Goal: Task Accomplishment & Management: Manage account settings

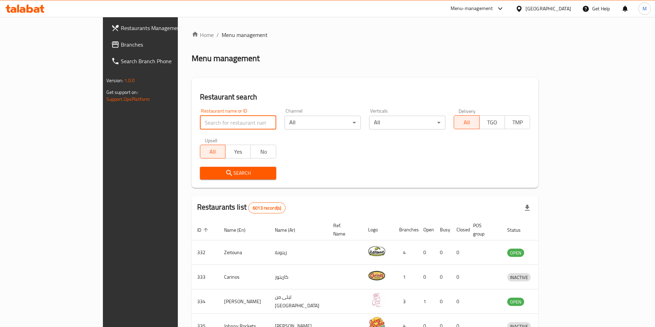
click at [200, 123] on input "search" at bounding box center [238, 123] width 76 height 14
type input "Baskin Robbins"
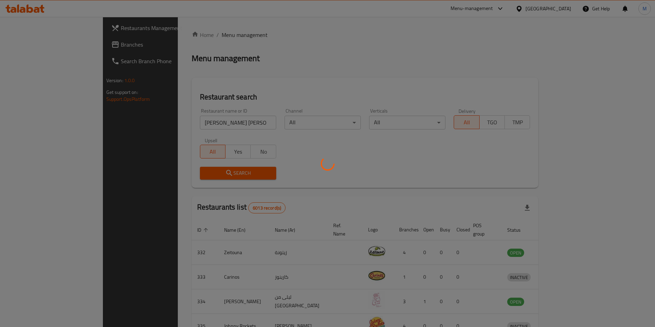
click at [189, 167] on div at bounding box center [327, 163] width 655 height 327
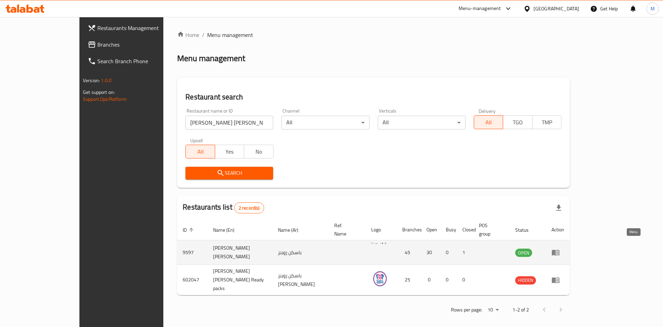
click at [564, 248] on link "enhanced table" at bounding box center [557, 252] width 13 height 8
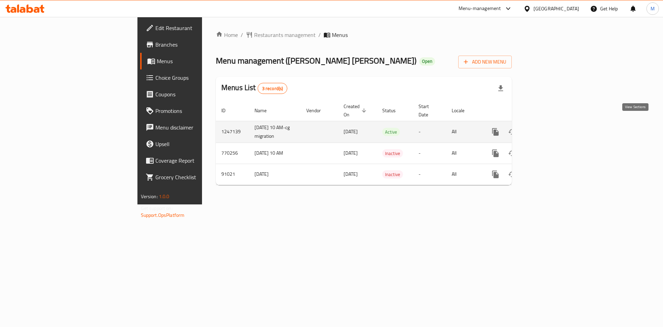
click at [554, 125] on link "enhanced table" at bounding box center [545, 132] width 17 height 17
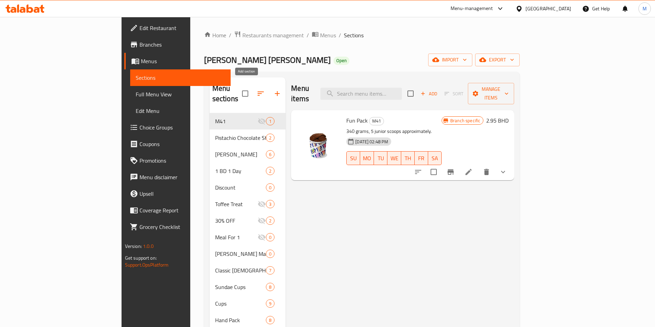
click at [269, 94] on button "button" at bounding box center [277, 93] width 17 height 17
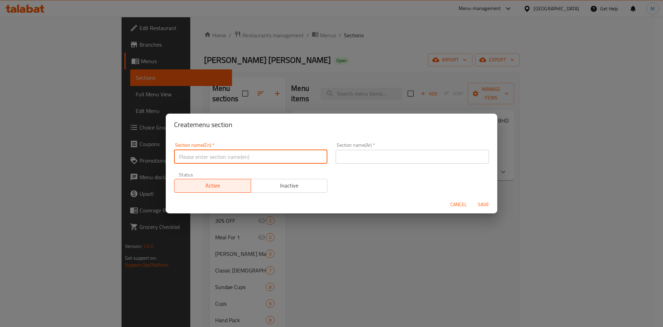
click at [243, 162] on input "text" at bounding box center [250, 157] width 153 height 14
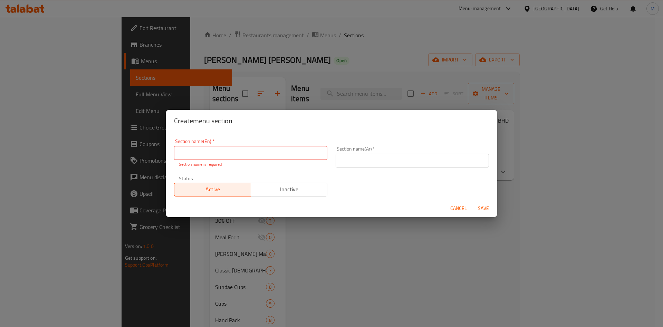
click at [217, 154] on input "text" at bounding box center [250, 153] width 153 height 14
paste input "New Category: Exclusive Offer"
click at [215, 152] on input "New Category: Exclusive Offer" at bounding box center [250, 153] width 153 height 14
click at [210, 154] on input "New Category: Exclusive Offer" at bounding box center [250, 153] width 153 height 14
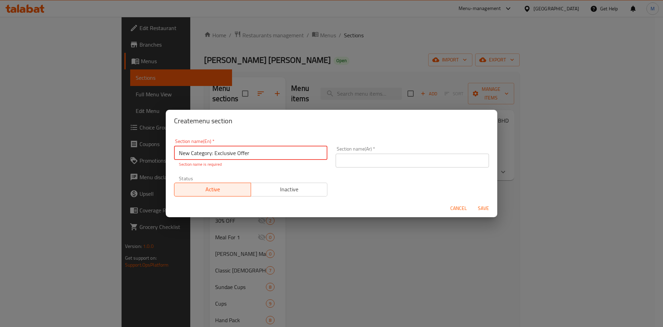
click at [212, 153] on input "New Category: Exclusive Offer" at bounding box center [250, 153] width 153 height 14
type input "Exclusive Offer"
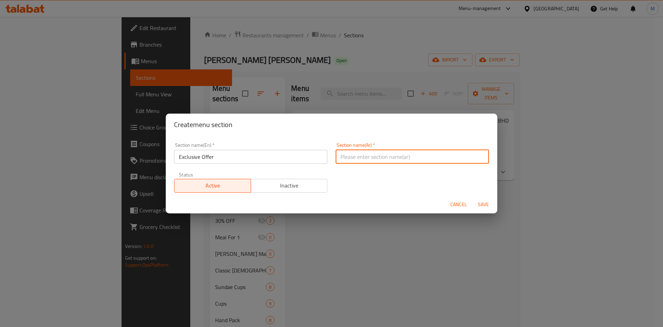
click at [359, 157] on input "text" at bounding box center [412, 157] width 153 height 14
type input "عرض حصري"
click at [487, 202] on span "Save" at bounding box center [483, 204] width 17 height 9
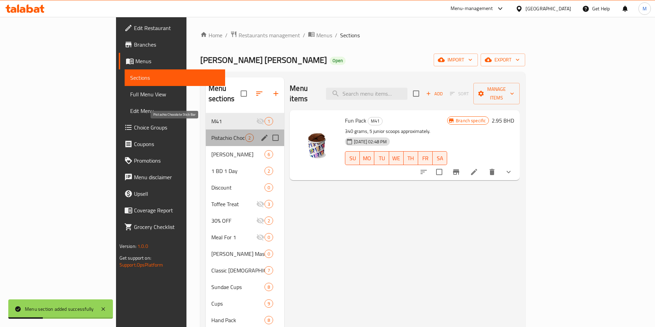
click at [211, 134] on span "Pistachio Chocolate Stick Bar" at bounding box center [228, 138] width 34 height 8
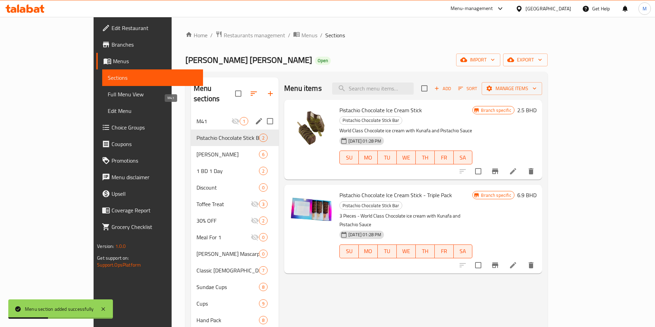
click at [196, 117] on span "M41" at bounding box center [213, 121] width 35 height 8
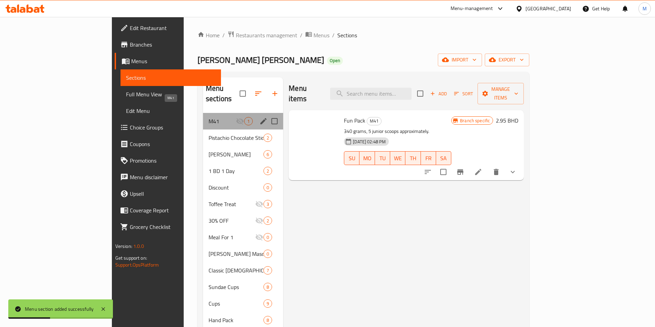
click at [209, 117] on span "M41" at bounding box center [222, 121] width 27 height 8
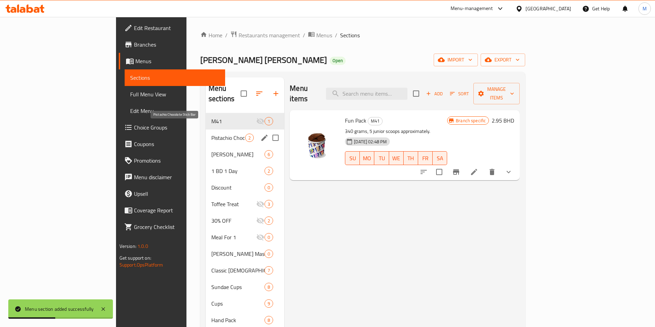
click at [211, 134] on span "Pistachio Chocolate Stick Bar" at bounding box center [228, 138] width 34 height 8
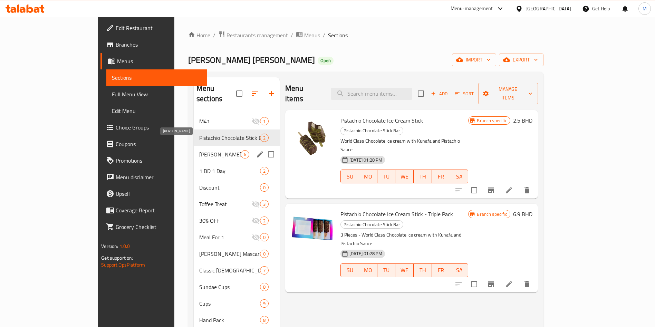
click at [199, 150] on span "Churros Sundae" at bounding box center [219, 154] width 41 height 8
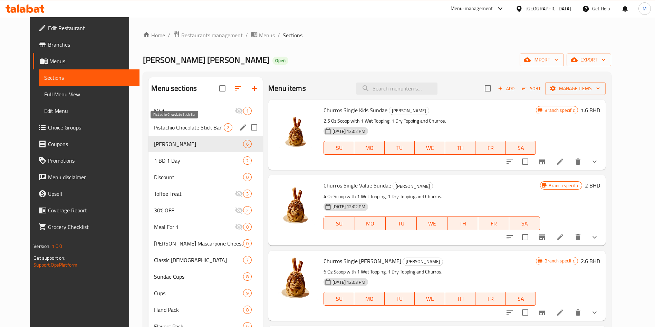
click at [164, 131] on span "Pistachio Chocolate Stick Bar" at bounding box center [189, 127] width 70 height 8
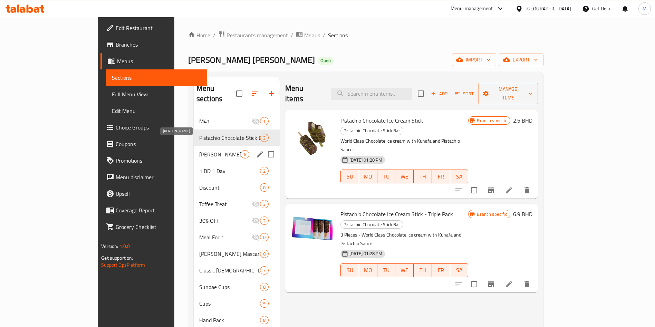
click at [199, 150] on span "Churros Sundae" at bounding box center [219, 154] width 41 height 8
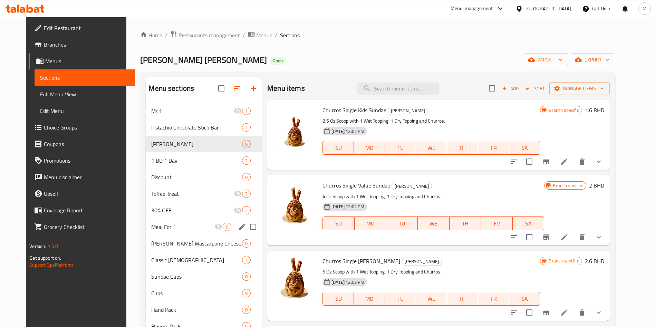
click at [184, 233] on div "Meal For 1 0" at bounding box center [204, 227] width 116 height 17
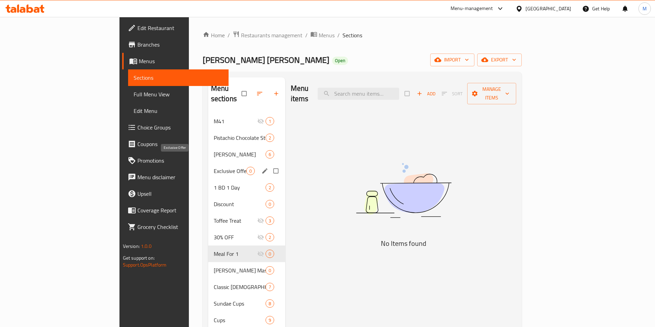
click at [214, 167] on span "Exclusive Offer" at bounding box center [230, 171] width 32 height 8
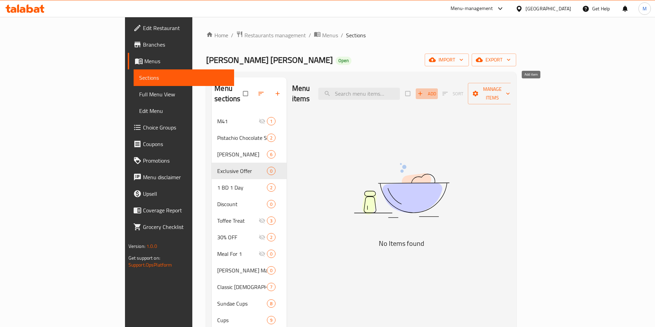
click at [436, 90] on span "Add" at bounding box center [426, 94] width 19 height 8
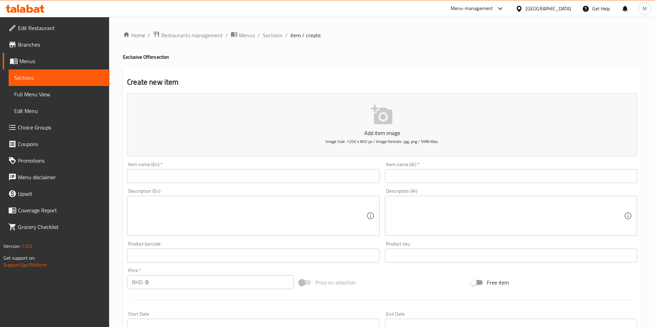
drag, startPoint x: 222, startPoint y: 186, endPoint x: 220, endPoint y: 176, distance: 10.6
click at [222, 186] on div "Description (En) Description (En)" at bounding box center [253, 212] width 258 height 53
click at [220, 175] on input "text" at bounding box center [253, 176] width 252 height 14
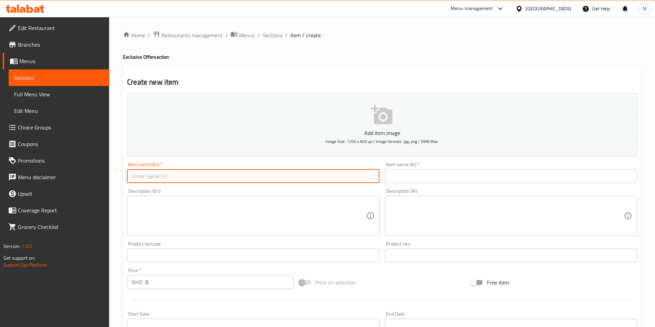
click at [390, 189] on div "Add item image Image Size: 1200 x 800 px / Image formats: jpg, png / 5MB Max. I…" at bounding box center [382, 239] width 516 height 298
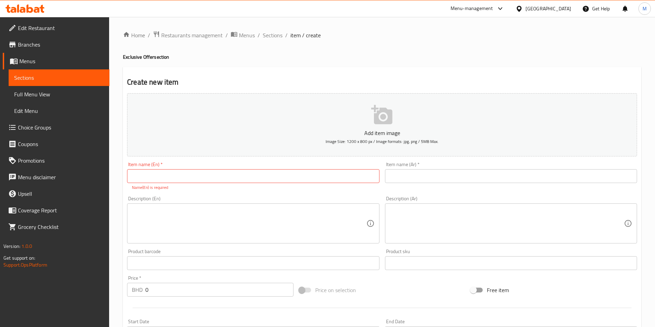
click at [237, 170] on input "text" at bounding box center [253, 176] width 252 height 14
paste input "Buy 1 Get 1 Free - Mango Passionfruit Regular Shake"
type input "Buy 1 Get 1 Free - Mango Passionfruit Regular Shake"
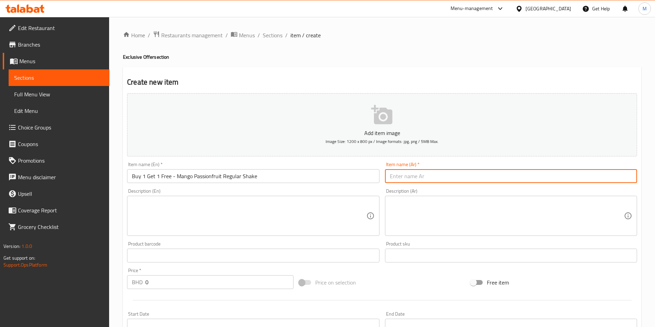
click at [450, 172] on input "text" at bounding box center [511, 176] width 252 height 14
paste input "اشتر 1 واحصل على 1 مجانًا - مانجو باشن فروت شيك عادي"
type input "اشتر 1 واحصل على 1 مجانًا - مانجو باشن فروت شيك عادي"
click at [161, 275] on input "0" at bounding box center [219, 282] width 148 height 14
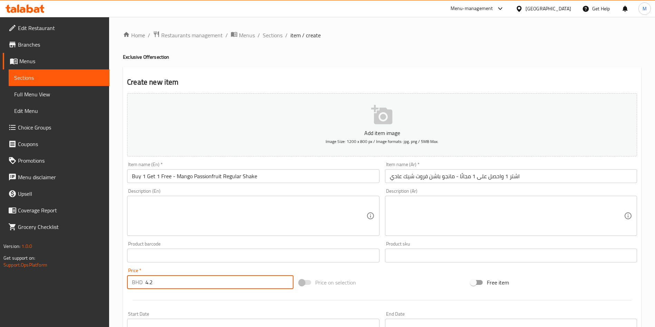
type input "4.2"
click at [262, 214] on textarea at bounding box center [249, 216] width 234 height 33
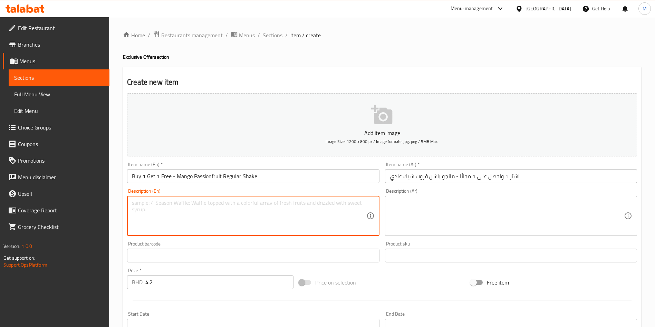
paste textarea "3 Scoops (2.5 Oz) of Mango Passionfruit Ice Cream blended with Sauce on the bas…"
type textarea "3 Scoops (2.5 Oz) of Mango Passionfruit Ice Cream blended with Sauce on the bas…"
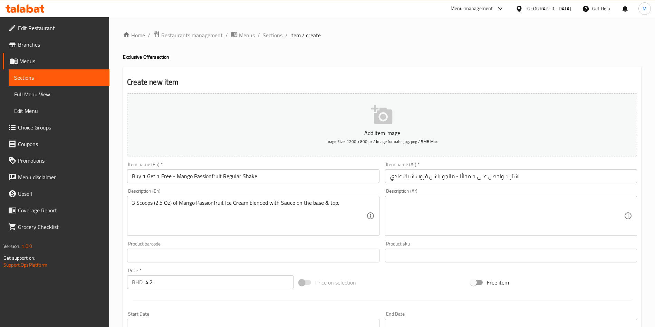
click at [471, 208] on textarea at bounding box center [507, 216] width 234 height 33
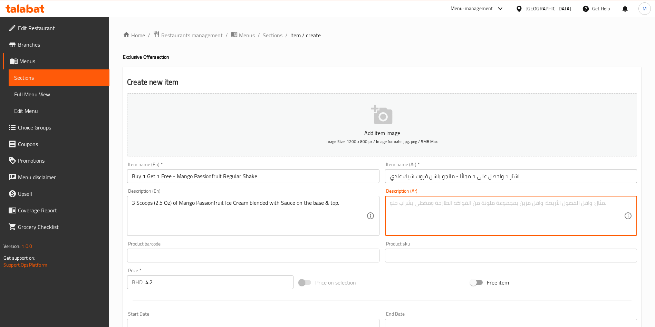
paste textarea "3 مغارف (2.5 أوقية) من آيس كريم نكهة مانجو باشن فروت مخفوقة."
type textarea "3 مغارف (2.5 أوقية) من آيس كريم نكهة مانجو باشن فروت مخفوقة."
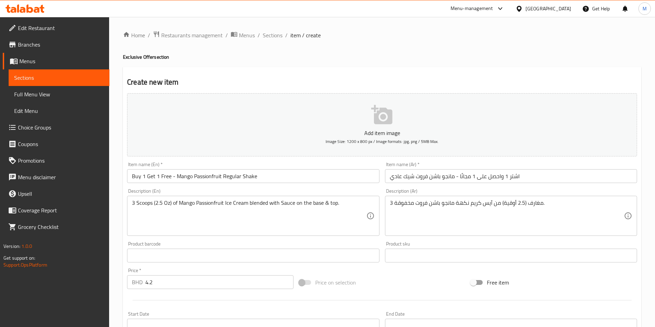
scroll to position [161, 0]
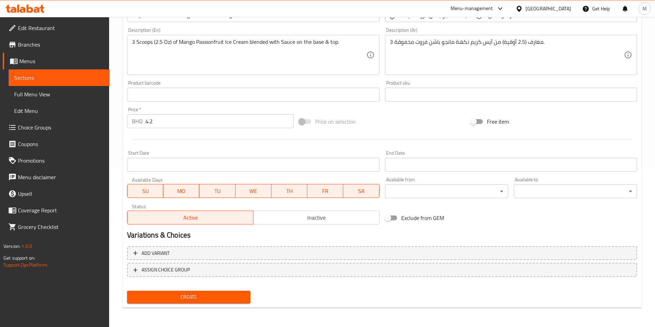
click at [452, 166] on body "​ Menu-management Bahrain Get Help M Edit Restaurant Branches Menus Sections Fu…" at bounding box center [327, 11] width 655 height 310
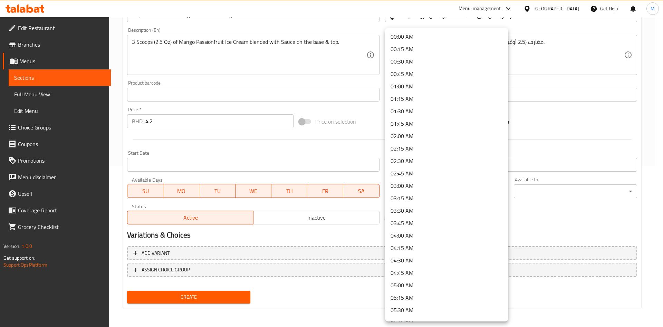
click at [584, 202] on div at bounding box center [331, 163] width 663 height 327
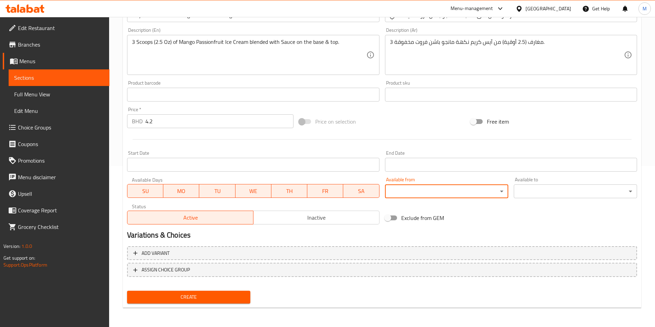
click at [556, 166] on body "​ Menu-management Bahrain Get Help M Edit Restaurant Branches Menus Sections Fu…" at bounding box center [327, 11] width 655 height 310
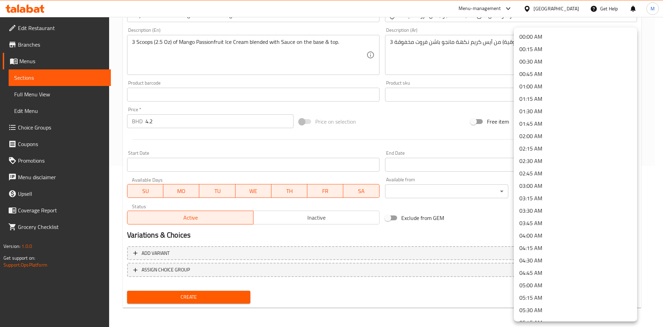
click at [424, 226] on div at bounding box center [331, 163] width 663 height 327
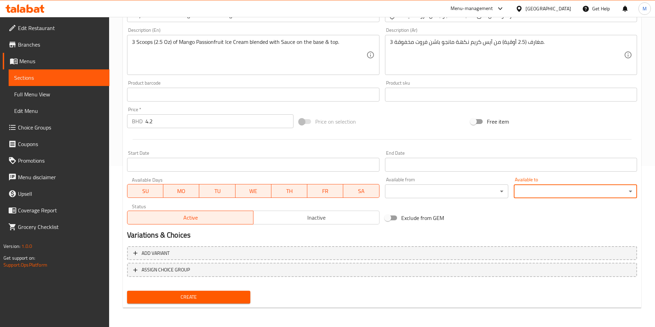
click at [461, 159] on input "Start Date" at bounding box center [511, 165] width 252 height 14
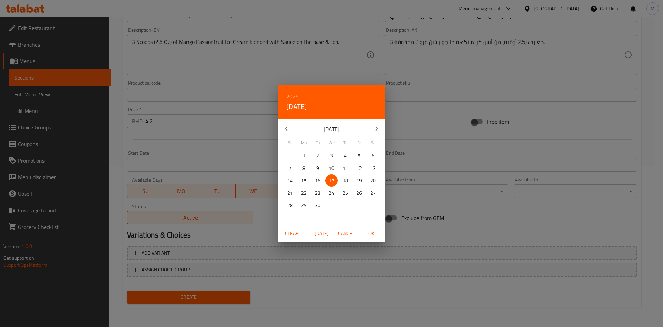
click at [312, 205] on span "30" at bounding box center [317, 205] width 12 height 9
click at [369, 229] on span "OK" at bounding box center [371, 233] width 17 height 9
type input "30-09-2025"
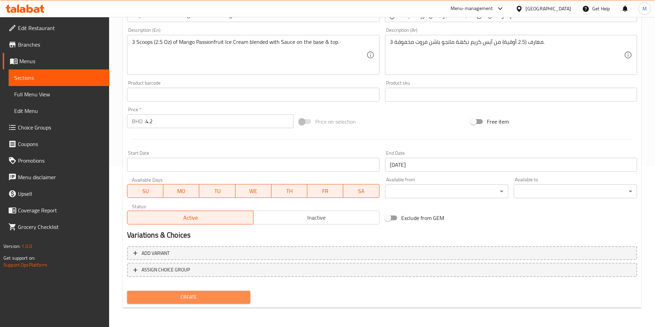
click at [200, 291] on button "Create" at bounding box center [188, 297] width 123 height 13
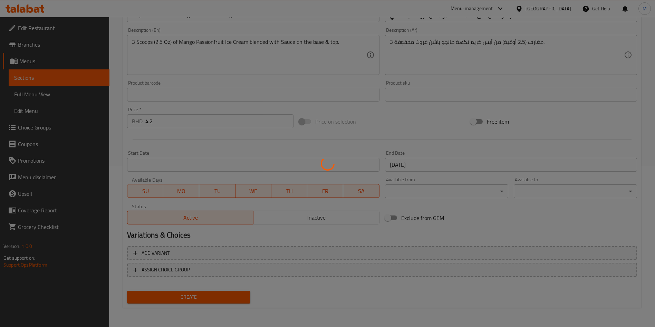
type input "0"
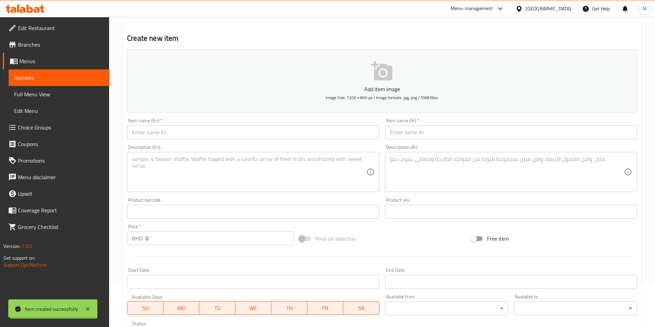
scroll to position [0, 0]
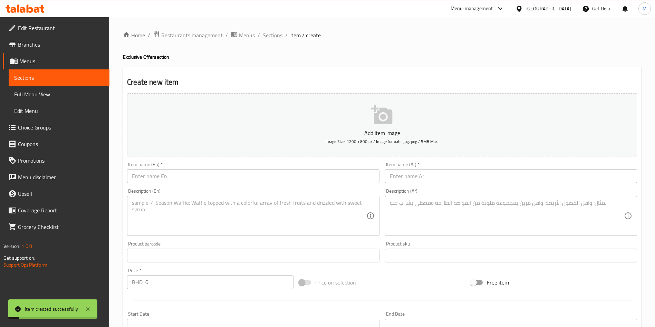
click at [275, 31] on span "Sections" at bounding box center [273, 35] width 20 height 8
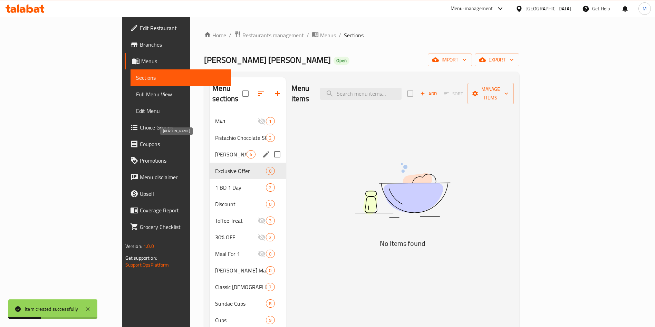
click at [215, 150] on span "Churros Sundae" at bounding box center [230, 154] width 31 height 8
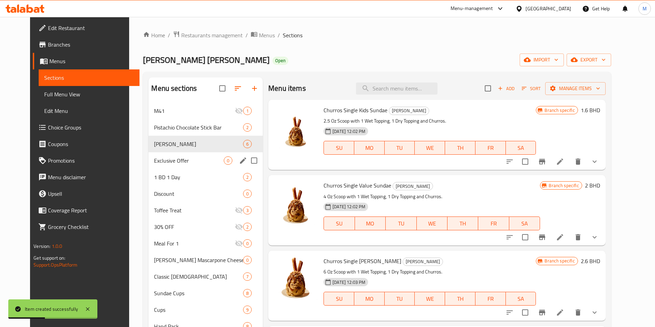
click at [178, 157] on span "Exclusive Offer" at bounding box center [189, 160] width 70 height 8
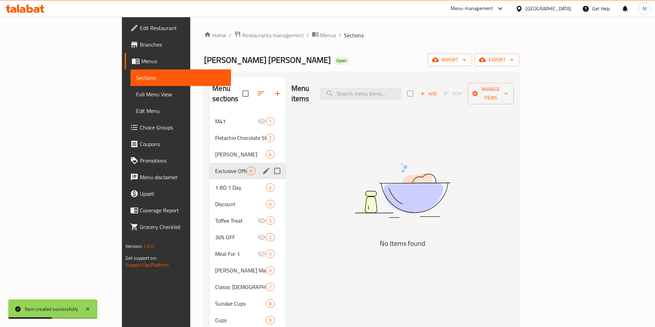
click at [215, 183] on span "1 BD 1 Day" at bounding box center [240, 187] width 51 height 8
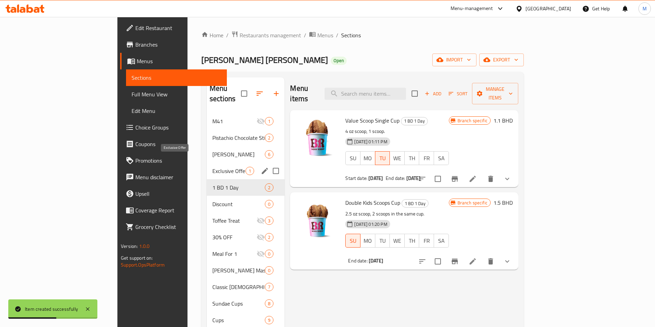
click at [212, 167] on span "Exclusive Offer" at bounding box center [228, 171] width 33 height 8
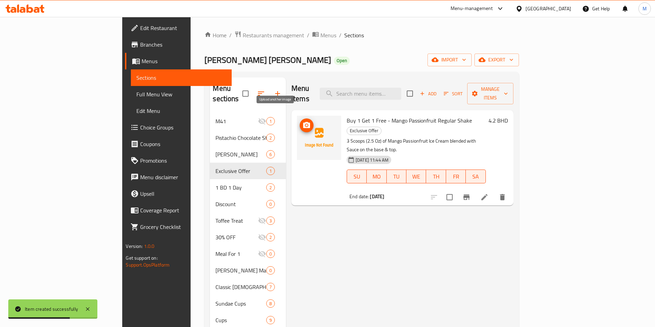
click at [302, 121] on icon "upload picture" at bounding box center [306, 125] width 8 height 8
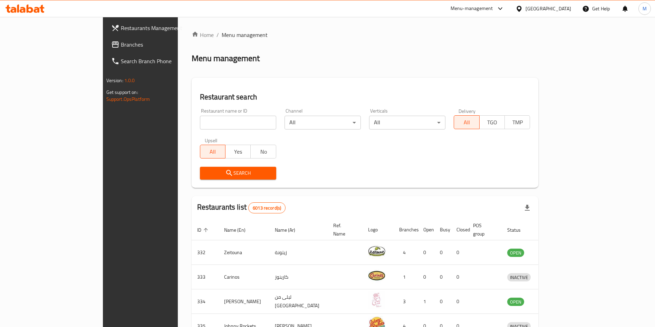
click at [46, 8] on div at bounding box center [25, 9] width 50 height 14
click at [38, 8] on icon at bounding box center [37, 10] width 6 height 6
click at [106, 39] on link "Branches" at bounding box center [159, 44] width 107 height 17
click at [200, 121] on input "search" at bounding box center [238, 123] width 76 height 14
type input "costa"
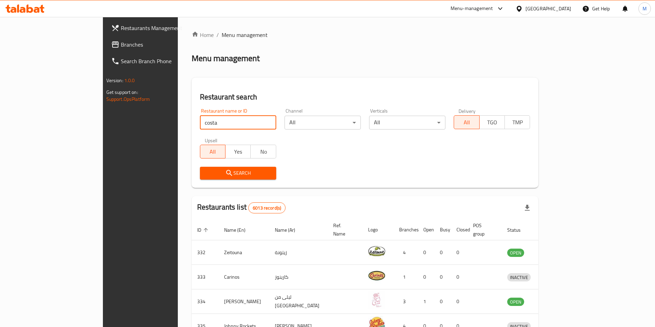
click button "Search" at bounding box center [238, 173] width 76 height 13
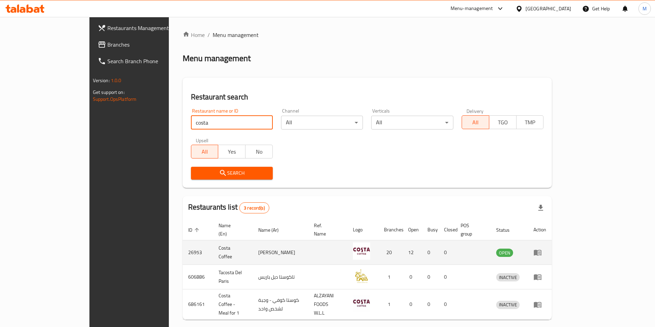
click at [546, 248] on link "enhanced table" at bounding box center [539, 252] width 13 height 8
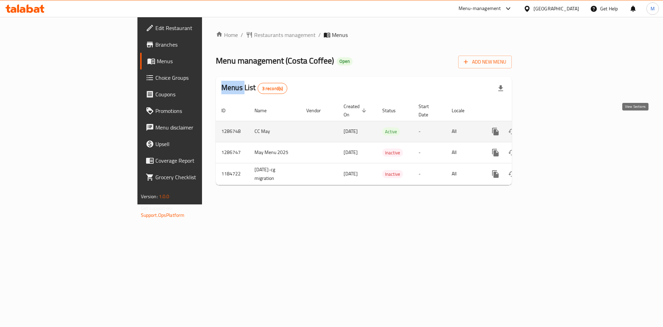
click at [554, 123] on link "enhanced table" at bounding box center [545, 131] width 17 height 17
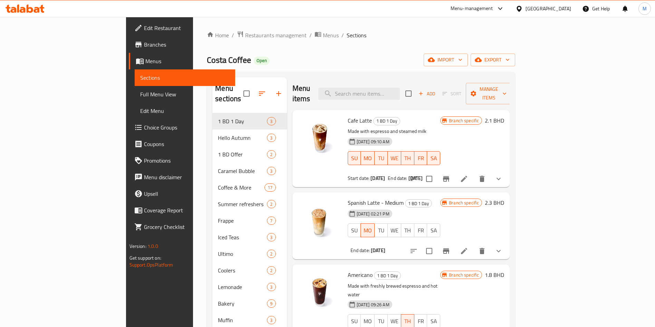
scroll to position [97, 0]
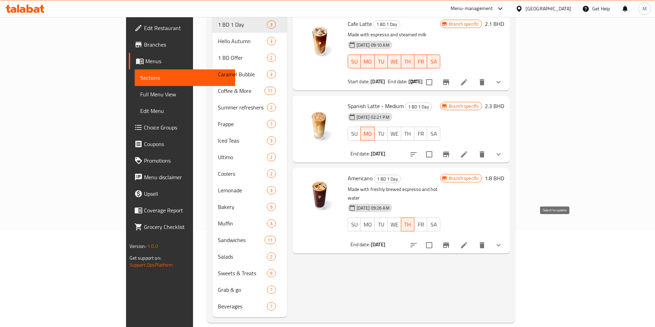
click at [436, 238] on input "checkbox" at bounding box center [429, 245] width 15 height 15
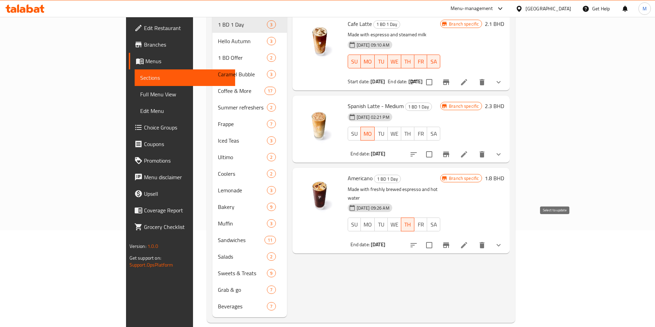
checkbox input "true"
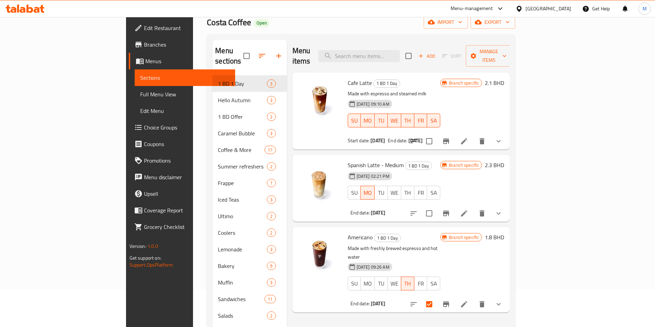
scroll to position [0, 0]
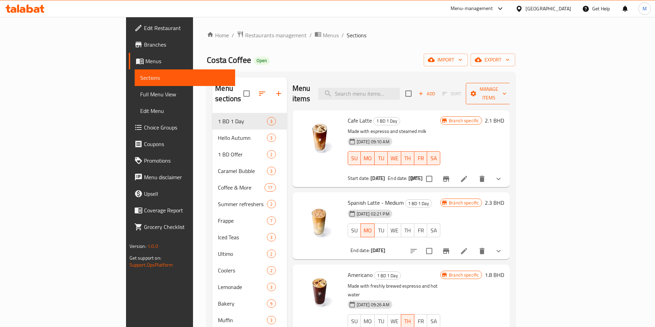
click at [507, 91] on span "Manage items" at bounding box center [488, 93] width 35 height 17
click at [510, 79] on div "Menu items Add Sort Manage items" at bounding box center [401, 93] width 218 height 33
click at [507, 87] on span "Manage items" at bounding box center [488, 93] width 35 height 17
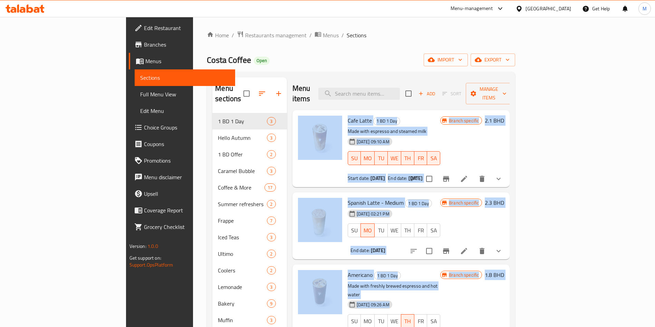
click at [515, 75] on div "Menu sections 1 BD 1 Day 3 Hello Autumn 3 1 BD Offer 2 Caramel Bubble 3 Coffee …" at bounding box center [361, 246] width 308 height 348
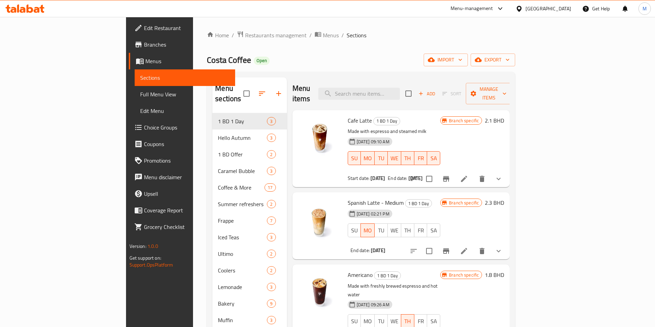
click at [515, 77] on div "Menu sections 1 BD 1 Day 3 Hello Autumn 3 1 BD Offer 2 Caramel Bubble 3 Coffee …" at bounding box center [361, 246] width 308 height 348
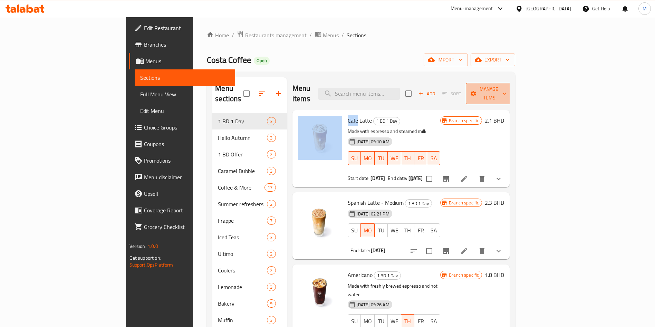
click at [507, 92] on span "Manage items" at bounding box center [488, 93] width 35 height 17
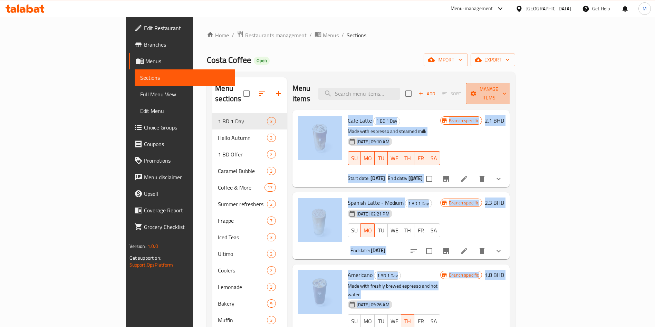
click at [507, 88] on span "Manage items" at bounding box center [488, 93] width 35 height 17
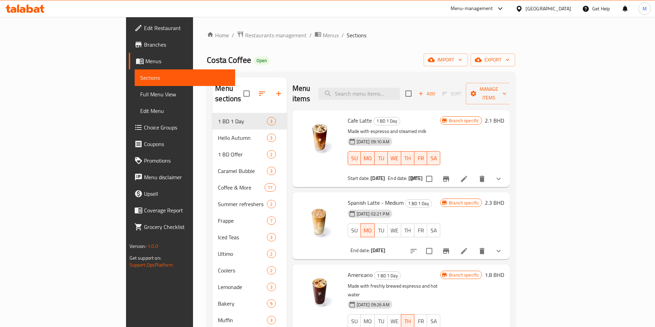
click at [506, 72] on div "Menu sections 1 BD 1 Day 3 Hello Autumn 3 1 BD Offer 2 Caramel Bubble 3 Coffee …" at bounding box center [361, 246] width 308 height 348
click at [507, 86] on span "Manage items" at bounding box center [488, 93] width 35 height 17
click at [507, 85] on span "Manage items" at bounding box center [488, 93] width 35 height 17
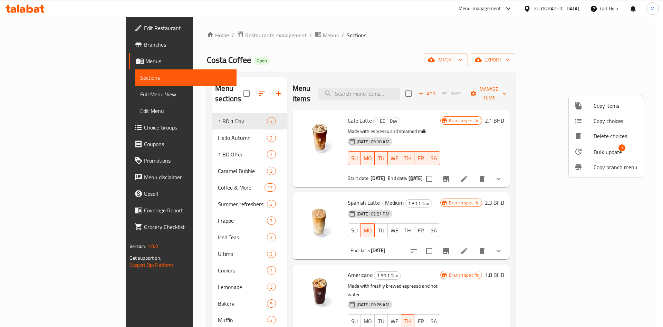
click at [602, 150] on span "Bulk update" at bounding box center [608, 152] width 28 height 8
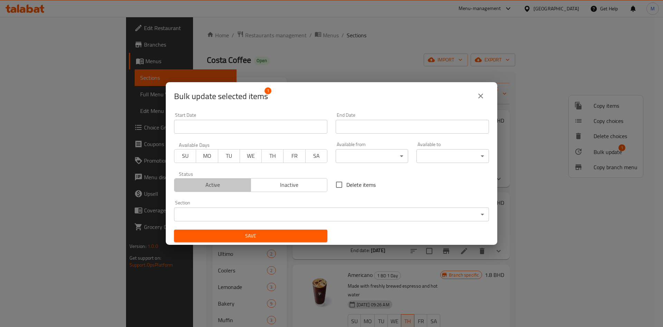
click at [219, 184] on span "Active" at bounding box center [212, 185] width 71 height 10
click at [232, 189] on span "Active" at bounding box center [212, 185] width 71 height 10
click at [270, 156] on span "TH" at bounding box center [272, 156] width 16 height 10
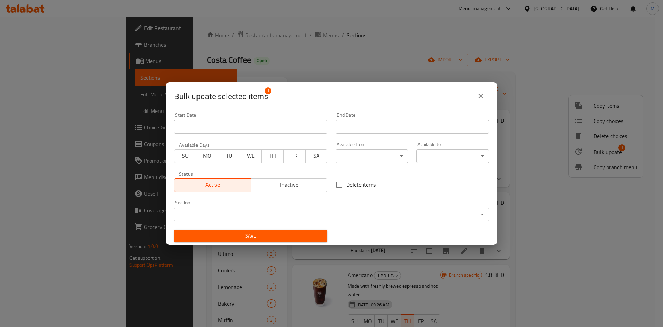
click at [270, 152] on span "TH" at bounding box center [272, 156] width 16 height 10
click at [275, 162] on button "TH" at bounding box center [272, 156] width 22 height 14
click at [276, 153] on span "TH" at bounding box center [272, 156] width 16 height 10
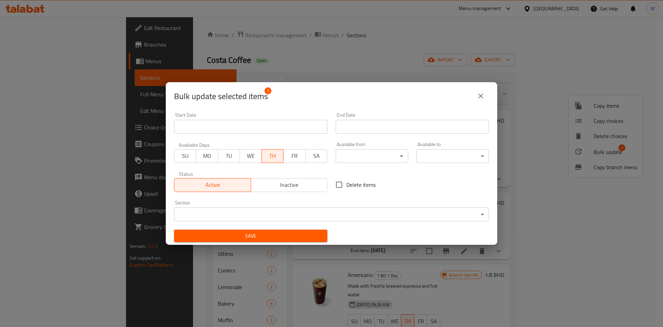
click at [366, 124] on input "Start Date" at bounding box center [412, 127] width 153 height 14
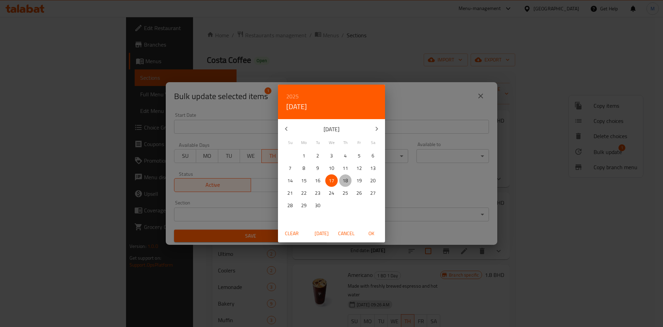
click at [343, 181] on p "18" at bounding box center [346, 180] width 6 height 9
click at [370, 232] on span "OK" at bounding box center [371, 233] width 17 height 9
type input "18-09-2025"
click at [370, 232] on span "OK" at bounding box center [371, 233] width 17 height 9
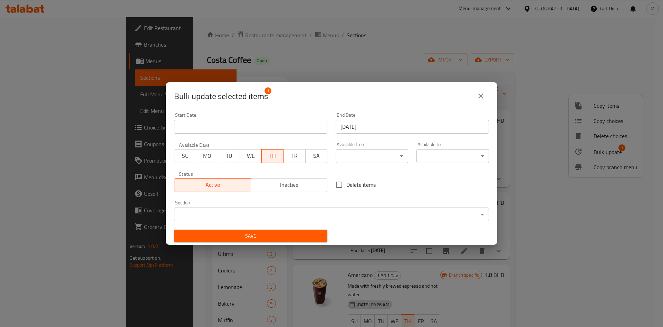
click at [235, 239] on span "Save" at bounding box center [251, 236] width 142 height 9
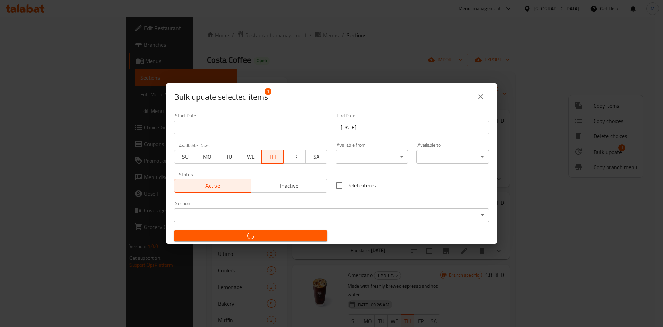
checkbox input "false"
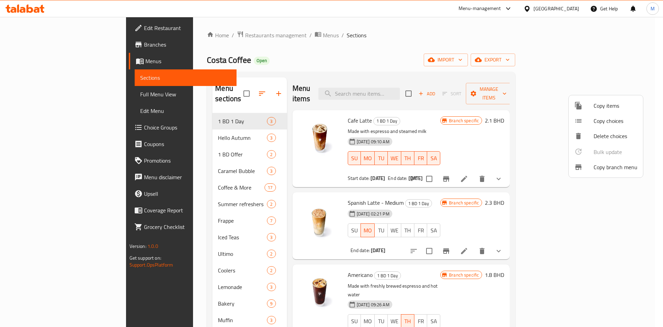
click at [586, 322] on div at bounding box center [331, 163] width 663 height 327
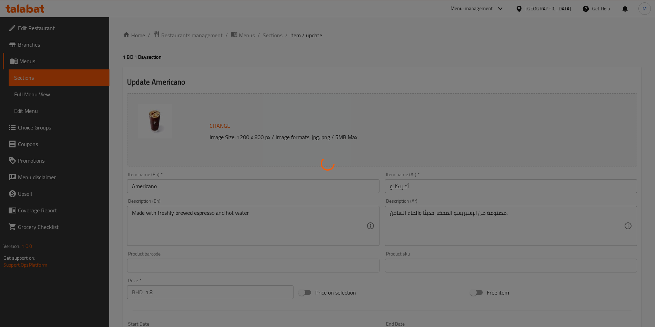
type input "Your Drink Type"
type input "1"
type input "اختيارك من القهوة"
type input "1"
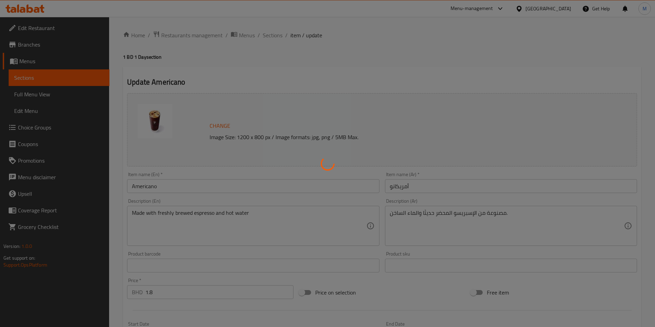
type input "1"
type input "Add On:"
type input "0"
type input "9"
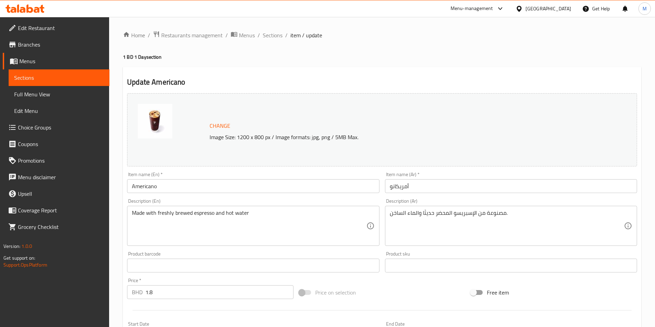
drag, startPoint x: 311, startPoint y: 1, endPoint x: 501, endPoint y: 67, distance: 201.9
click at [501, 67] on div "Update Americano Change Image Size: 1200 x 800 px / Image formats: jpg, png / 5…" at bounding box center [382, 307] width 518 height 480
click at [269, 38] on span "Sections" at bounding box center [273, 35] width 20 height 8
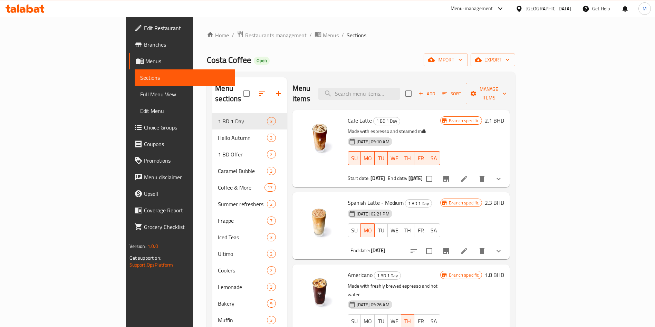
click at [144, 45] on span "Branches" at bounding box center [187, 44] width 86 height 8
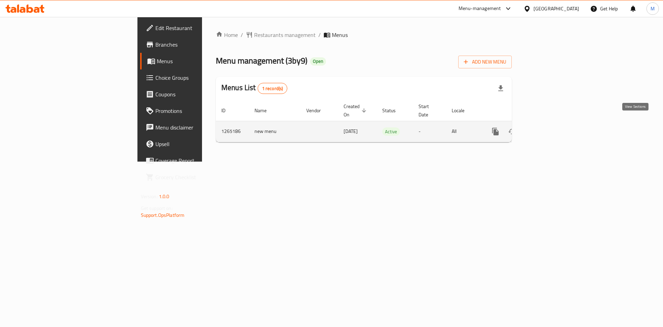
click at [549, 127] on icon "enhanced table" at bounding box center [545, 131] width 8 height 8
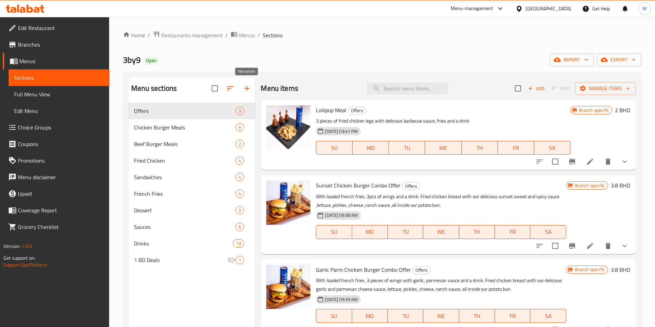
click at [248, 90] on icon "button" at bounding box center [247, 88] width 8 height 8
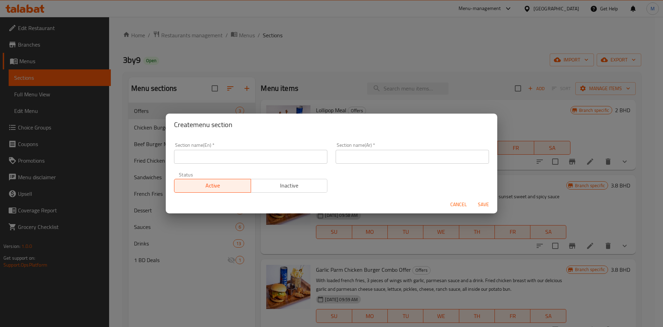
click at [214, 152] on input "text" at bounding box center [250, 157] width 153 height 14
type input "1 BD 1 Day"
click at [357, 157] on input "text" at bounding box center [412, 157] width 153 height 14
type input "دينار 1 يوم 1"
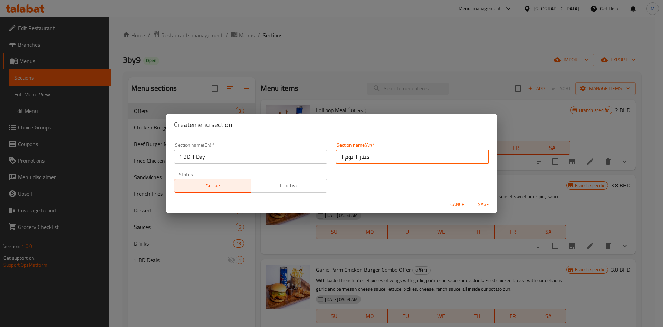
click at [487, 204] on span "Save" at bounding box center [483, 204] width 17 height 9
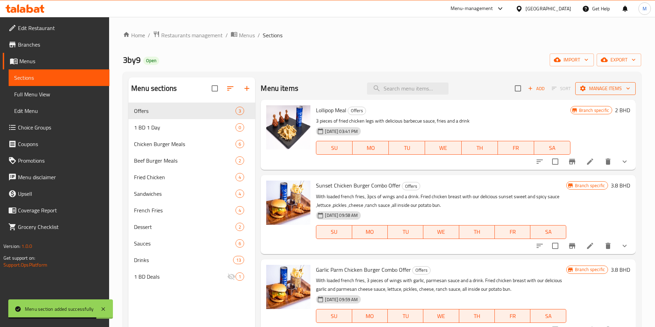
click at [607, 88] on span "Manage items" at bounding box center [605, 88] width 49 height 9
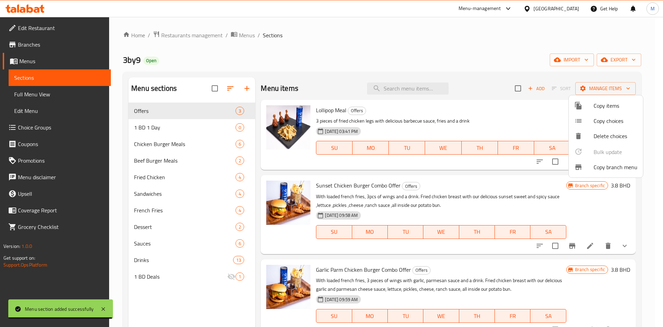
click at [604, 108] on span "Copy items" at bounding box center [616, 106] width 44 height 8
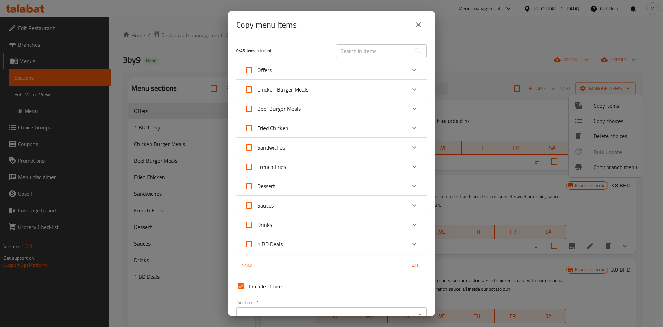
click at [342, 50] on input "text" at bounding box center [373, 51] width 75 height 14
paste input "all tornado sandwiches"
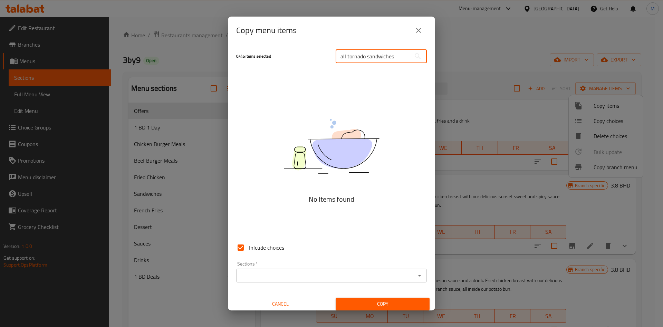
click at [342, 58] on input "all tornado sandwiches" at bounding box center [373, 56] width 75 height 14
type input "tornado sandwiches"
click at [389, 61] on input "tornado sandwiches" at bounding box center [373, 56] width 75 height 14
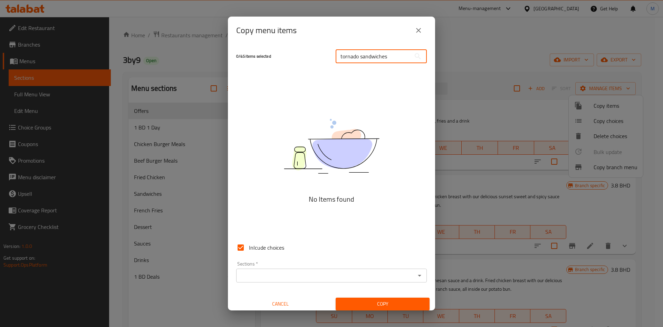
click at [389, 61] on input "tornado sandwiches" at bounding box center [373, 56] width 75 height 14
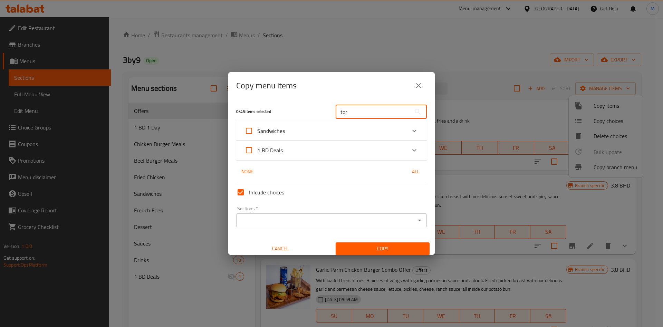
type input "tor"
click at [339, 133] on div "Sandwiches" at bounding box center [325, 131] width 162 height 17
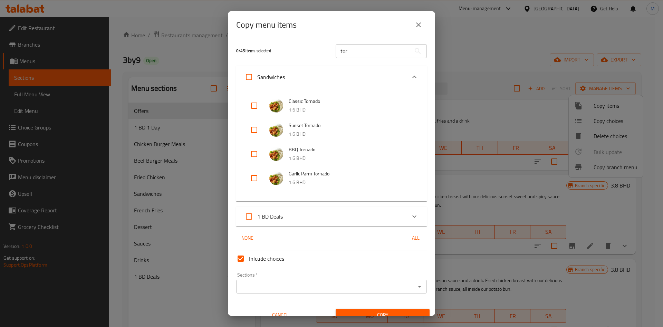
click at [260, 104] on input "checkbox" at bounding box center [254, 105] width 17 height 17
checkbox input "false"
click at [258, 127] on input "checkbox" at bounding box center [254, 130] width 17 height 17
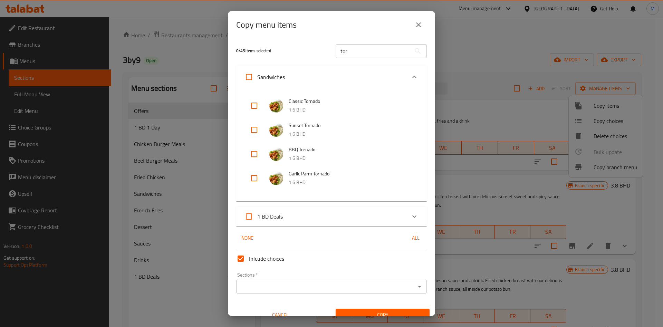
checkbox input "false"
click at [254, 101] on input "checkbox" at bounding box center [254, 105] width 17 height 17
checkbox input "false"
click at [254, 126] on input "checkbox" at bounding box center [254, 130] width 17 height 17
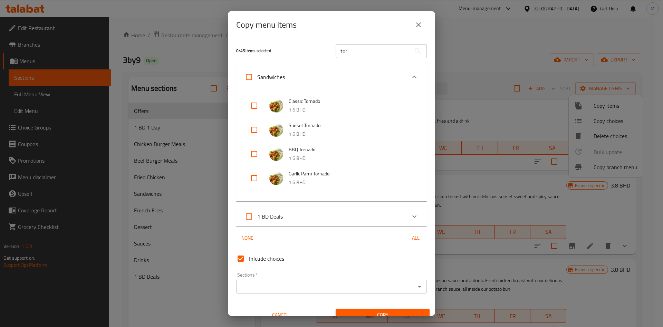
click at [254, 126] on input "checkbox" at bounding box center [254, 130] width 17 height 17
checkbox input "false"
click at [253, 108] on input "checkbox" at bounding box center [254, 105] width 17 height 17
checkbox input "false"
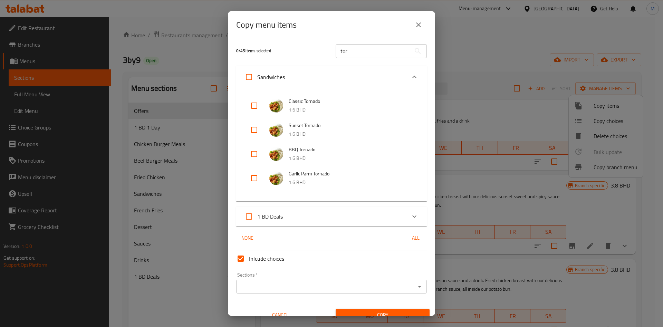
click at [256, 127] on input "checkbox" at bounding box center [254, 130] width 17 height 17
checkbox input "true"
click at [255, 104] on input "checkbox" at bounding box center [254, 105] width 17 height 17
checkbox input "true"
click at [255, 155] on input "checkbox" at bounding box center [254, 154] width 17 height 17
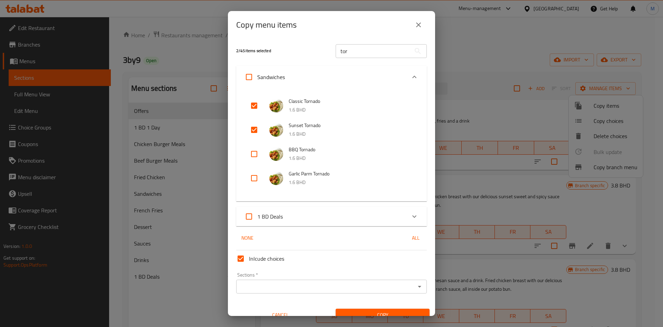
click at [255, 155] on input "checkbox" at bounding box center [254, 154] width 17 height 17
checkbox input "false"
click at [254, 178] on input "checkbox" at bounding box center [254, 178] width 17 height 17
checkbox input "false"
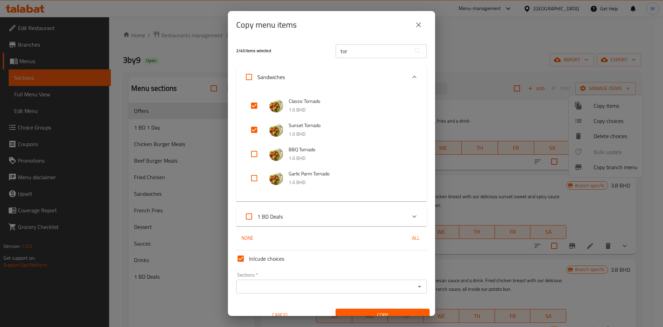
click at [253, 154] on input "checkbox" at bounding box center [254, 154] width 17 height 17
checkbox input "true"
click at [254, 181] on input "checkbox" at bounding box center [254, 178] width 17 height 17
checkbox input "true"
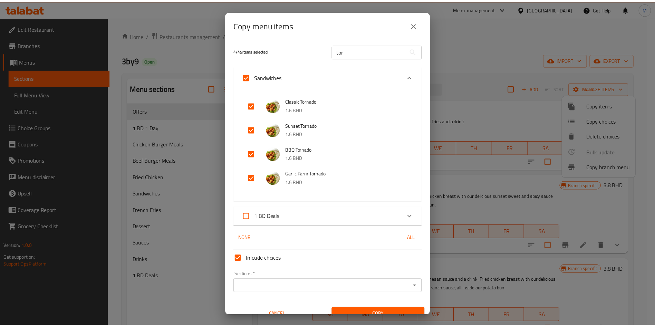
scroll to position [10, 0]
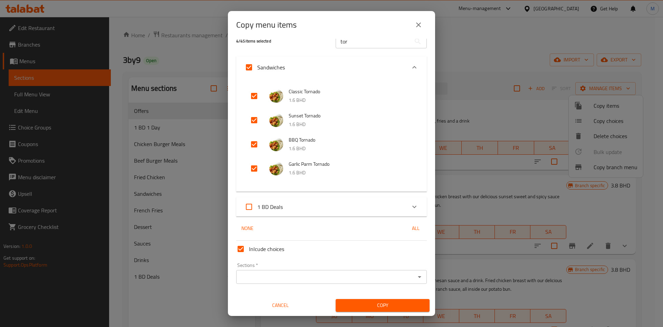
click at [335, 273] on input "Sections   *" at bounding box center [325, 277] width 175 height 10
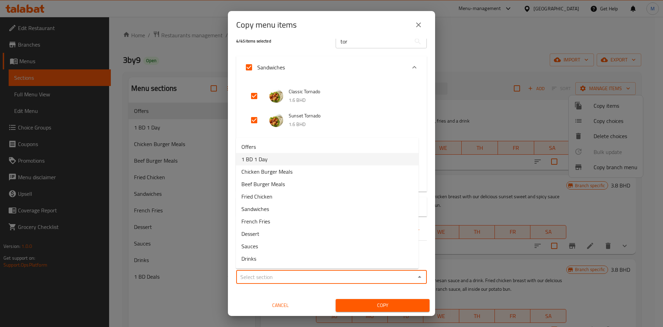
click at [270, 158] on li "1 BD 1 Day" at bounding box center [327, 159] width 183 height 12
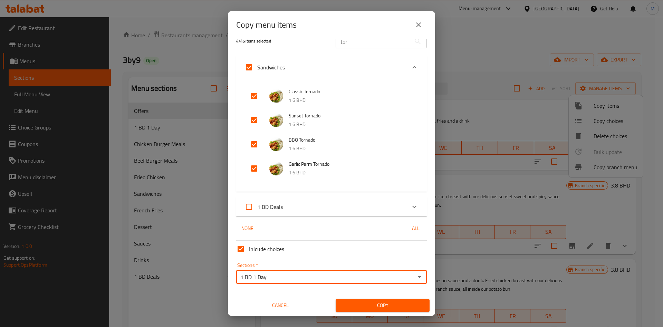
type input "1 BD 1 Day"
click at [357, 309] on span "Copy" at bounding box center [382, 305] width 83 height 9
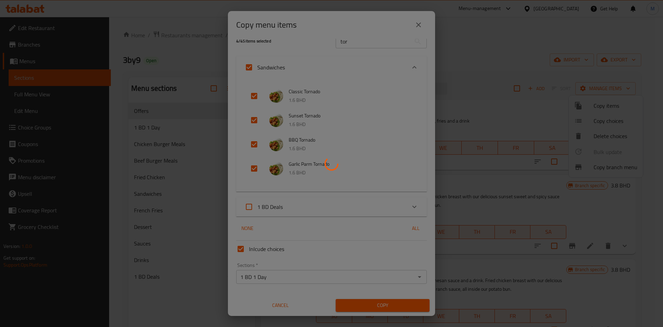
click at [357, 309] on div at bounding box center [331, 163] width 663 height 327
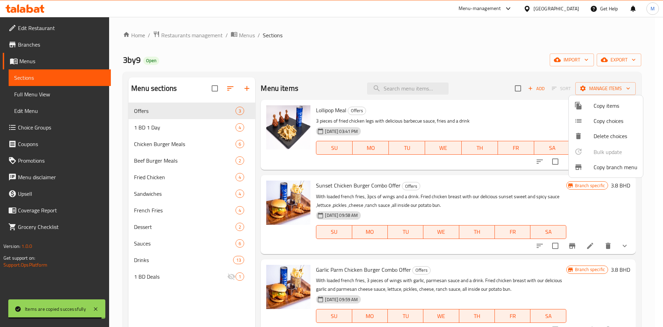
click at [144, 134] on div at bounding box center [331, 163] width 663 height 327
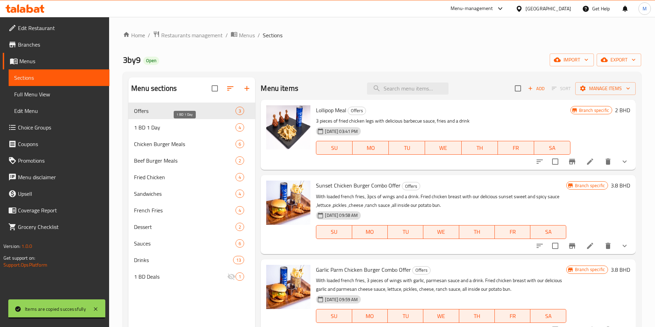
click at [148, 131] on span "1 BD 1 Day" at bounding box center [185, 127] width 102 height 8
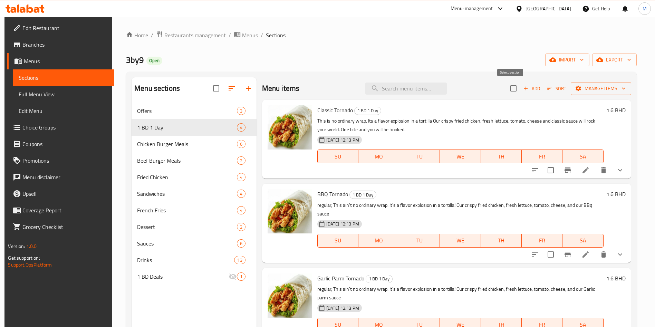
click at [513, 90] on input "checkbox" at bounding box center [513, 88] width 15 height 15
checkbox input "true"
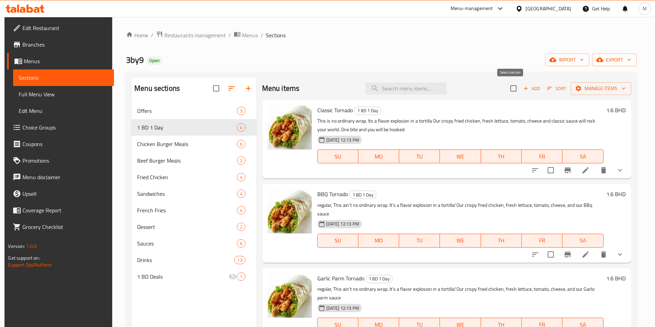
checkbox input "true"
click at [594, 91] on span "Manage items" at bounding box center [600, 88] width 49 height 9
click at [591, 90] on span "Manage items" at bounding box center [600, 88] width 49 height 9
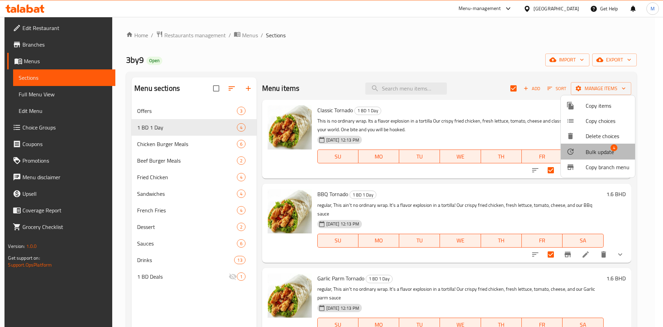
click at [594, 156] on span "Bulk update" at bounding box center [600, 152] width 28 height 8
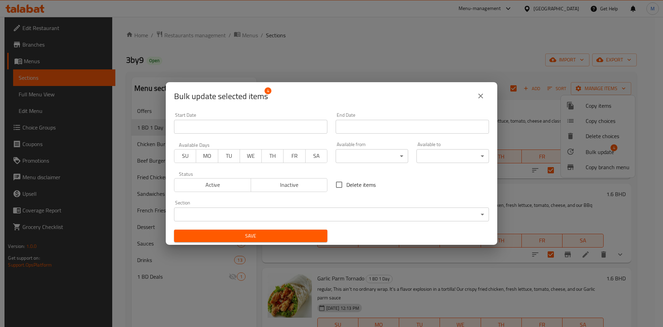
click at [185, 183] on span "Active" at bounding box center [212, 185] width 71 height 10
click at [265, 156] on span "TH" at bounding box center [272, 156] width 16 height 10
click at [270, 156] on span "TH" at bounding box center [272, 156] width 16 height 10
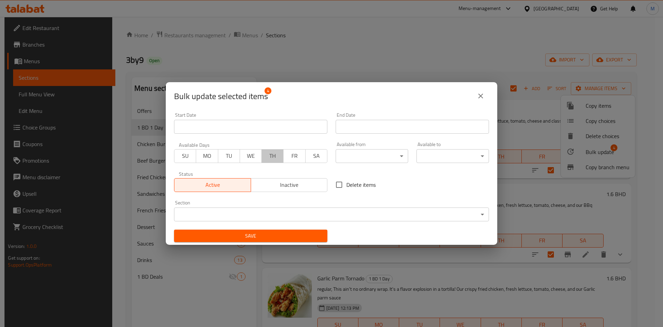
click at [266, 155] on span "TH" at bounding box center [272, 156] width 16 height 10
click at [372, 124] on input "Start Date" at bounding box center [412, 127] width 153 height 14
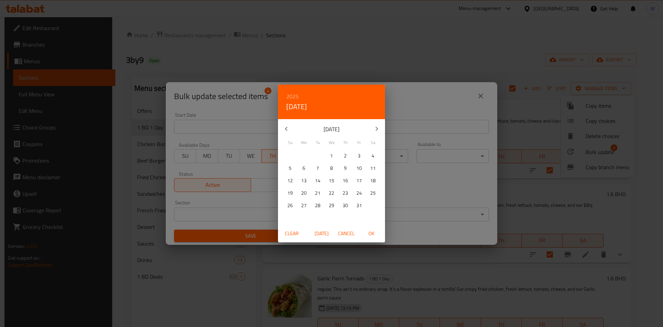
click at [281, 124] on button "button" at bounding box center [286, 129] width 17 height 17
click at [342, 180] on span "18" at bounding box center [345, 180] width 12 height 9
click at [364, 234] on span "OK" at bounding box center [371, 233] width 17 height 9
type input "18-09-2025"
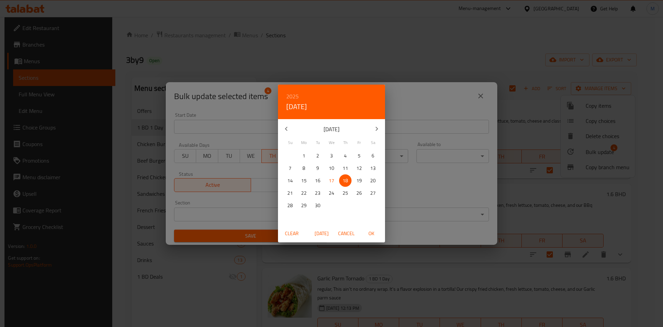
click at [364, 234] on span "OK" at bounding box center [371, 233] width 17 height 9
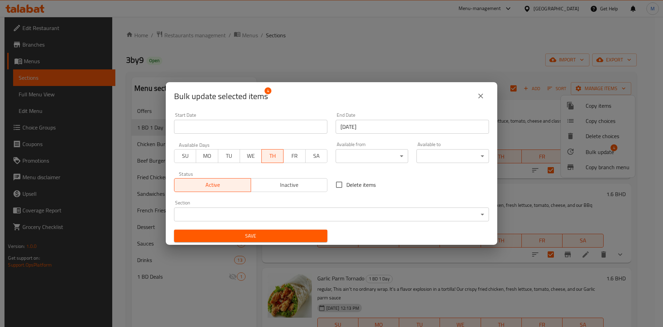
click at [302, 239] on span "Save" at bounding box center [251, 236] width 142 height 9
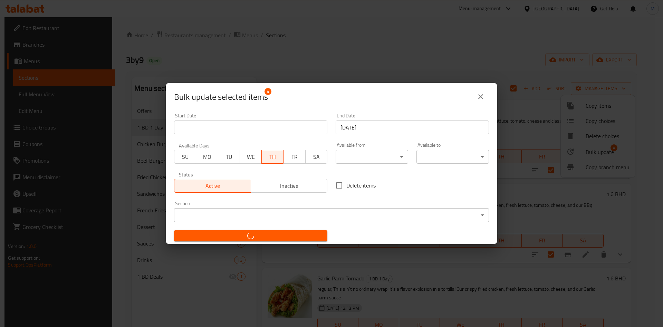
checkbox input "false"
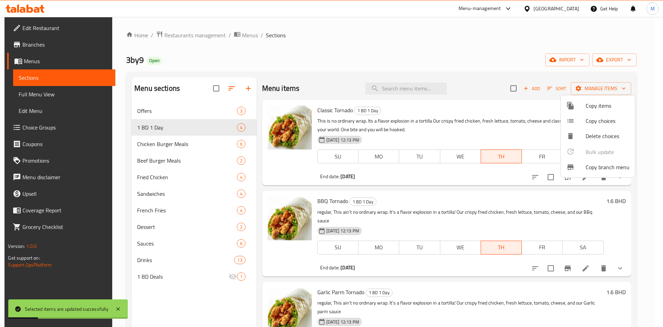
click at [455, 68] on div at bounding box center [331, 163] width 663 height 327
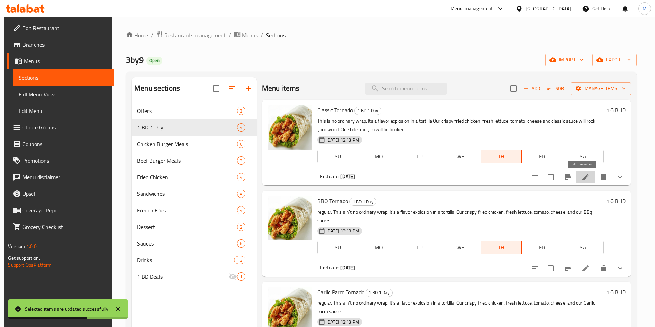
click at [582, 180] on icon at bounding box center [585, 177] width 8 height 8
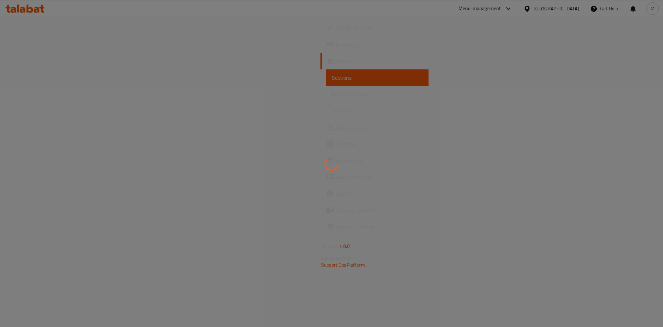
click at [360, 64] on div at bounding box center [331, 163] width 663 height 327
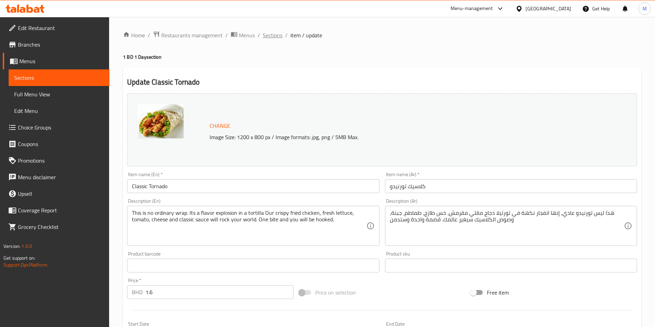
click at [278, 31] on span "Sections" at bounding box center [273, 35] width 20 height 8
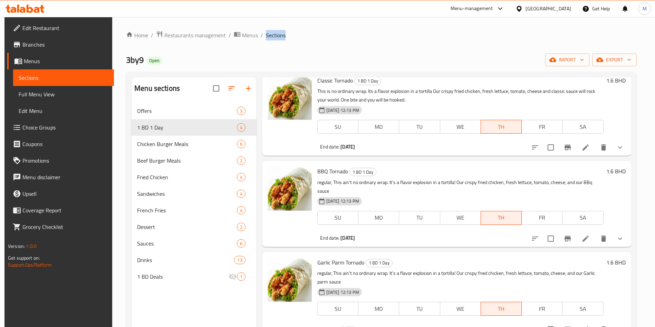
scroll to position [54, 0]
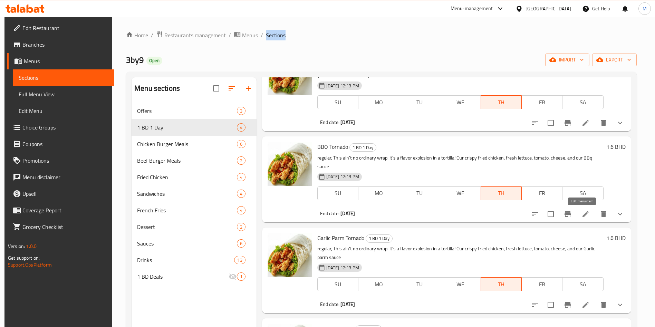
click at [584, 215] on icon at bounding box center [585, 214] width 8 height 8
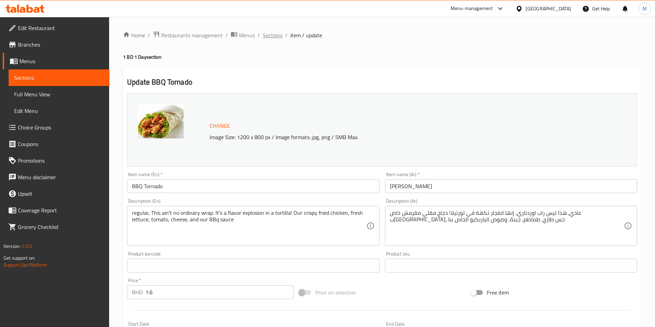
click at [278, 35] on span "Sections" at bounding box center [273, 35] width 20 height 8
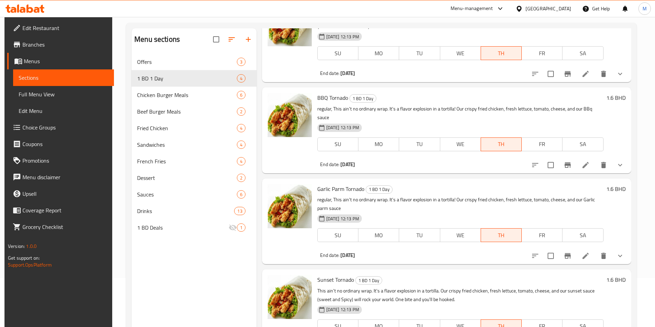
scroll to position [97, 0]
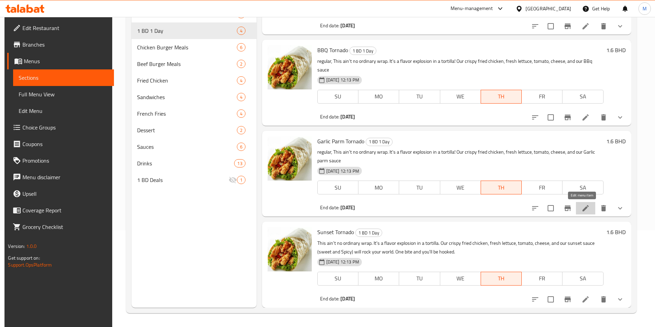
click at [585, 208] on icon at bounding box center [585, 208] width 8 height 8
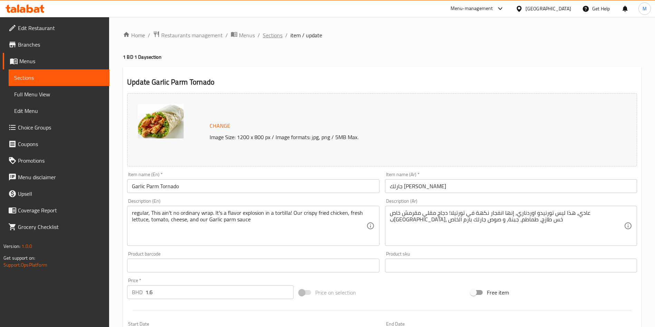
click at [270, 37] on span "Sections" at bounding box center [273, 35] width 20 height 8
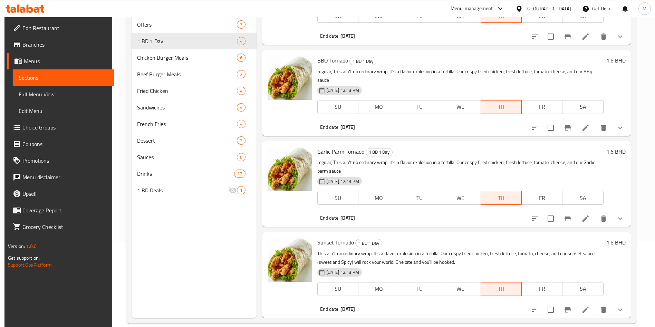
scroll to position [97, 0]
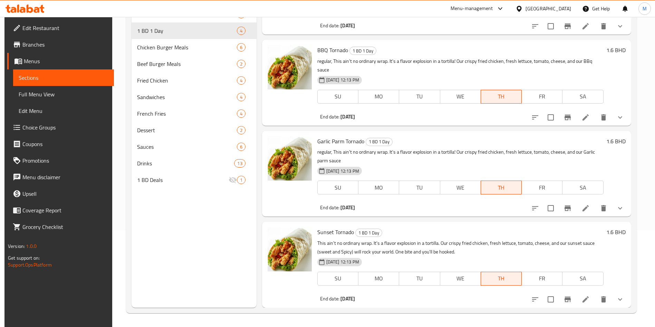
click at [584, 300] on icon at bounding box center [585, 299] width 8 height 8
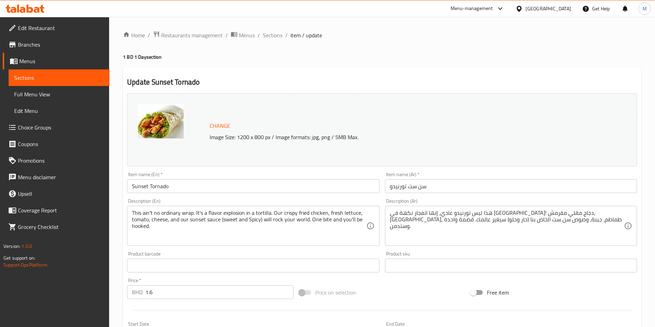
click at [39, 39] on link "Branches" at bounding box center [56, 44] width 107 height 17
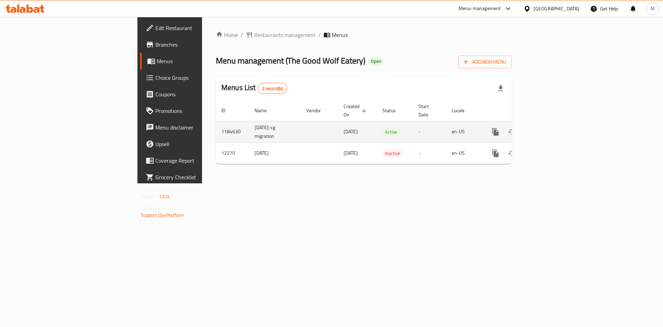
click at [554, 124] on link "enhanced table" at bounding box center [545, 132] width 17 height 17
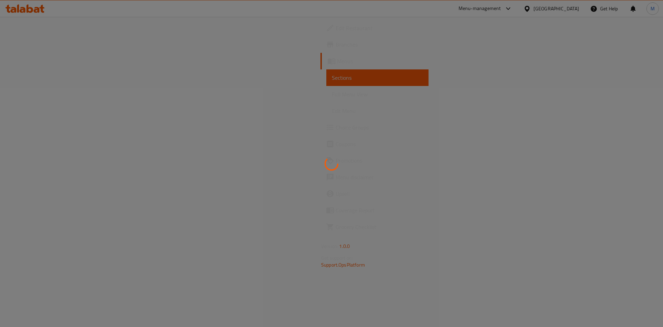
click at [639, 123] on div at bounding box center [331, 163] width 663 height 327
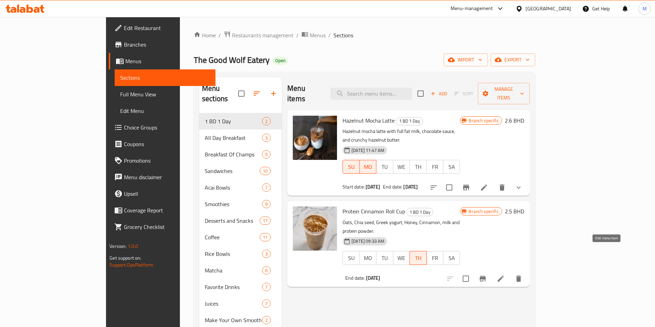
click at [505, 275] on icon at bounding box center [501, 279] width 8 height 8
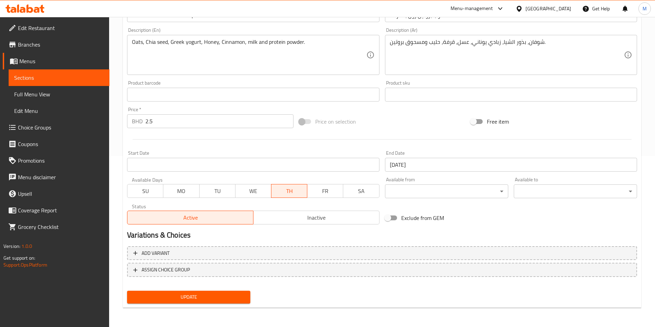
scroll to position [16, 0]
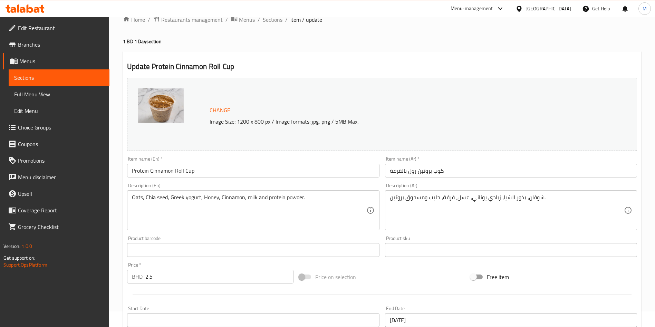
click at [20, 44] on span "Branches" at bounding box center [61, 44] width 86 height 8
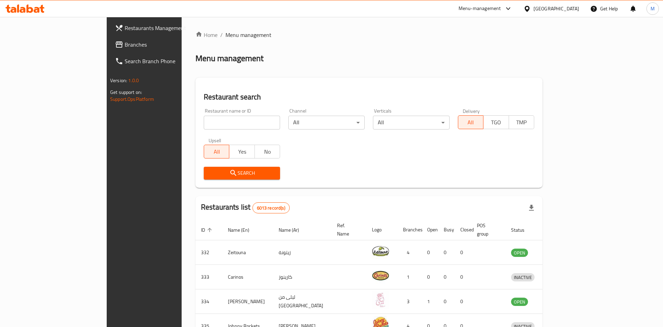
click at [178, 122] on div at bounding box center [331, 163] width 663 height 327
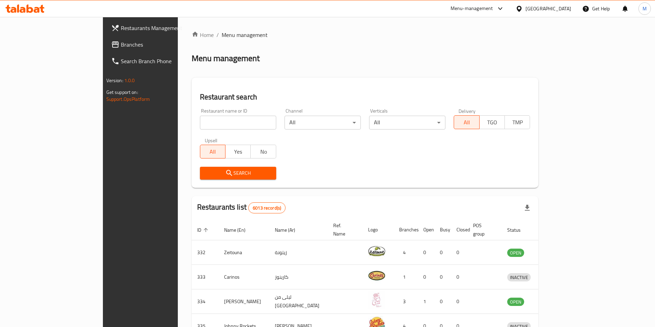
click at [200, 122] on input "search" at bounding box center [238, 123] width 76 height 14
paste input "Naughty by Raaw HA131G"
type input "Naughty by Raaw"
click button "Search" at bounding box center [238, 173] width 76 height 13
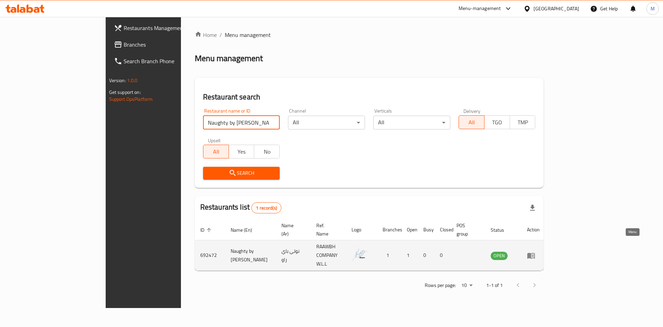
click at [540, 251] on link "enhanced table" at bounding box center [533, 255] width 13 height 8
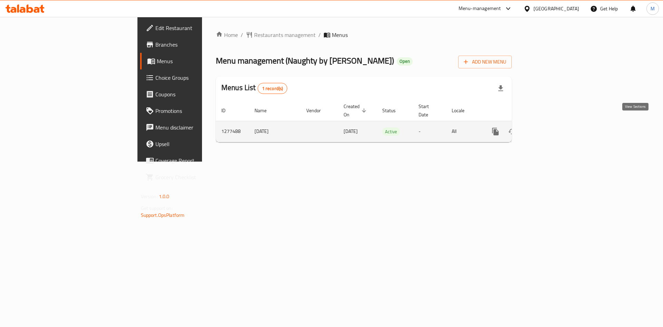
click at [548, 128] on icon "enhanced table" at bounding box center [545, 131] width 6 height 6
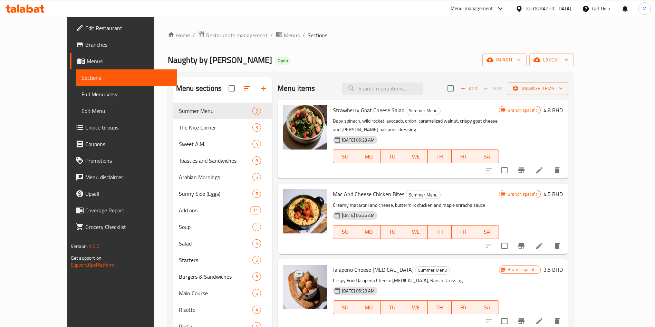
click at [85, 252] on footer "Version: 1.0.0 Get support on: Support.OpsPlatform" at bounding box center [121, 255] width 109 height 35
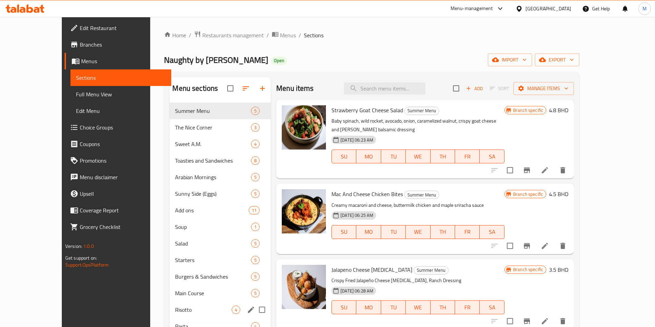
drag, startPoint x: 161, startPoint y: 315, endPoint x: 190, endPoint y: 314, distance: 28.7
click at [190, 314] on div "Home / Restaurants management / Menus / Sections Naughty by Raaw Open import ex…" at bounding box center [371, 303] width 443 height 572
click at [190, 314] on div "Risotto 4" at bounding box center [220, 309] width 101 height 17
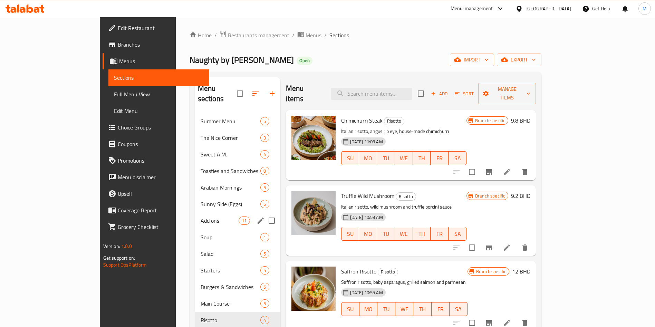
click at [201, 216] on span "Add ons" at bounding box center [220, 220] width 38 height 8
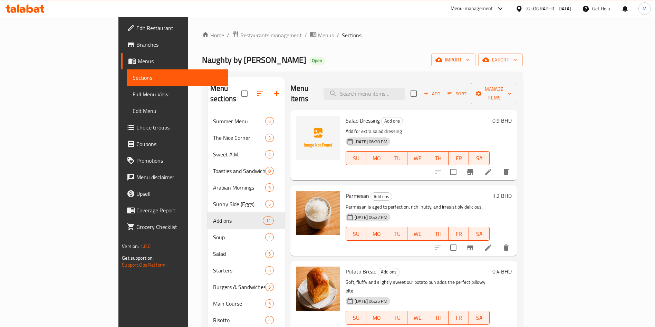
click at [293, 306] on div at bounding box center [318, 300] width 50 height 73
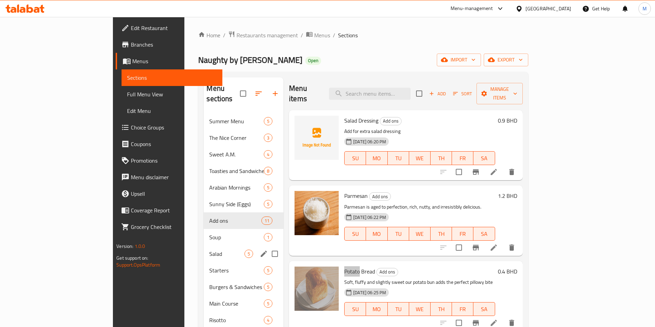
drag, startPoint x: 143, startPoint y: 243, endPoint x: 190, endPoint y: 161, distance: 95.0
click at [209, 250] on span "Salad" at bounding box center [226, 254] width 35 height 8
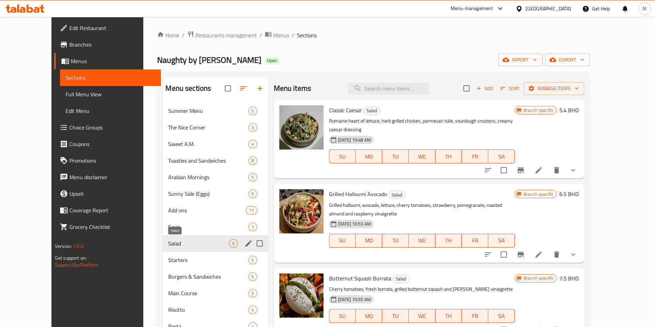
drag, startPoint x: 163, startPoint y: 245, endPoint x: 200, endPoint y: 233, distance: 38.9
click at [163, 237] on div "Salad 5" at bounding box center [215, 243] width 105 height 17
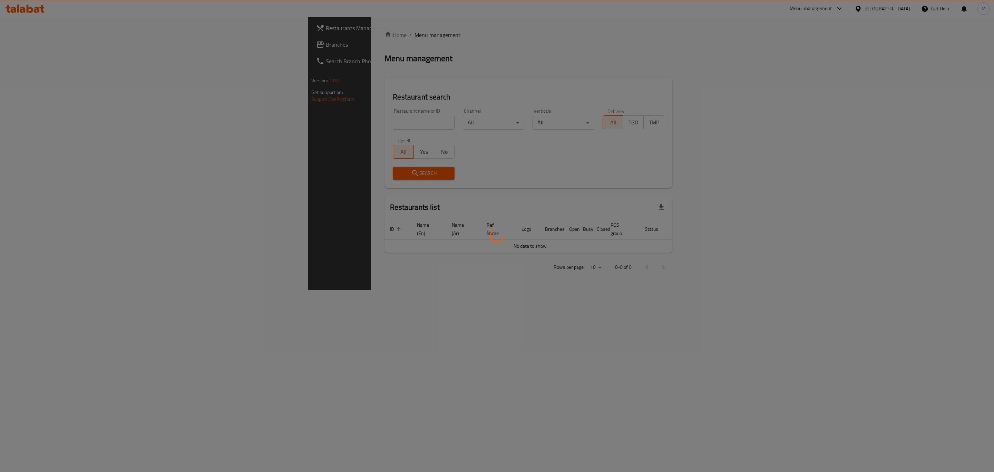
click at [244, 120] on div at bounding box center [497, 236] width 994 height 472
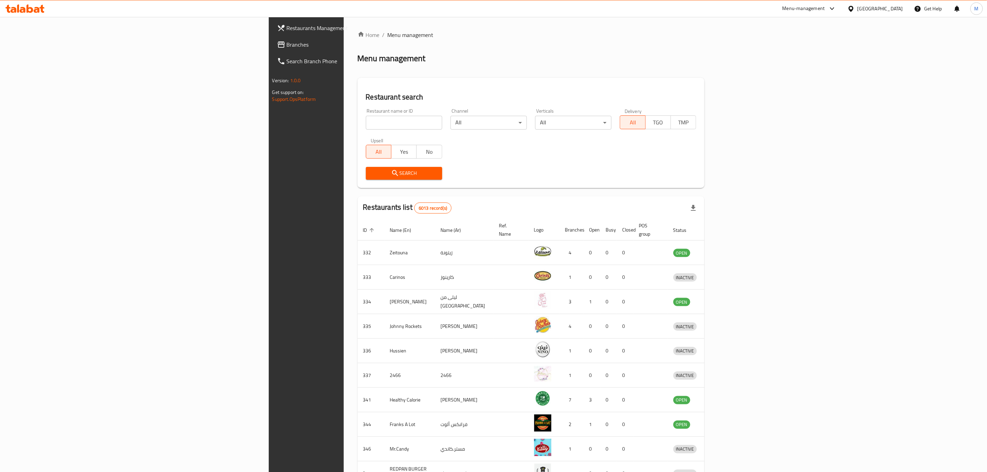
click at [366, 121] on input "search" at bounding box center [404, 123] width 76 height 14
type input "salt"
click button "Search" at bounding box center [404, 173] width 76 height 13
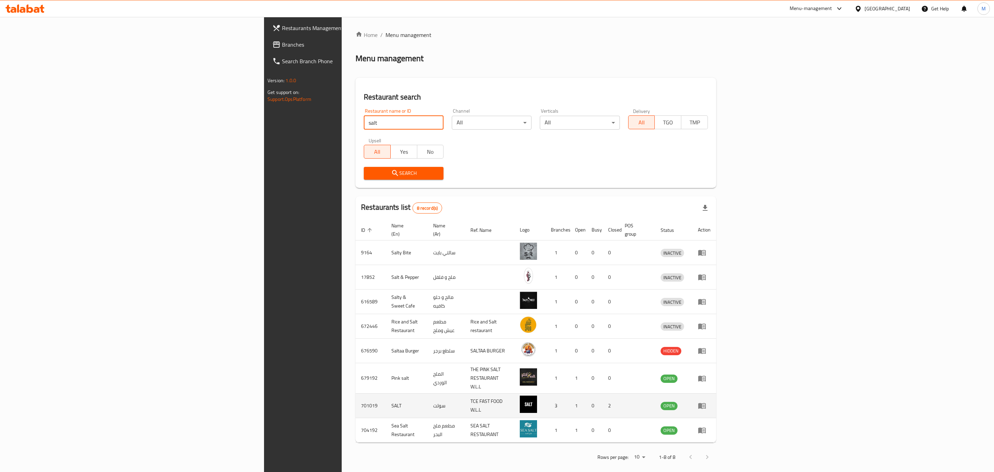
click at [356, 393] on td "701019" at bounding box center [371, 405] width 30 height 25
click at [711, 401] on link "enhanced table" at bounding box center [704, 405] width 13 height 8
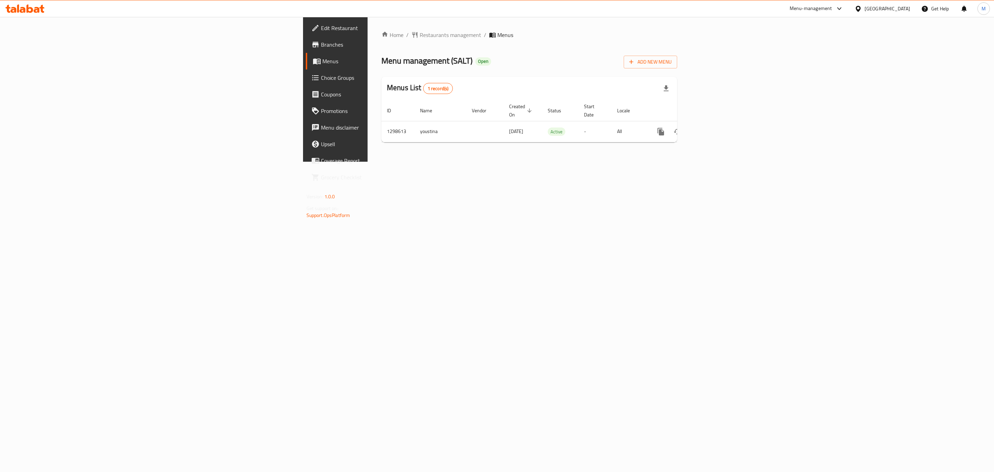
click at [321, 42] on span "Branches" at bounding box center [392, 44] width 143 height 8
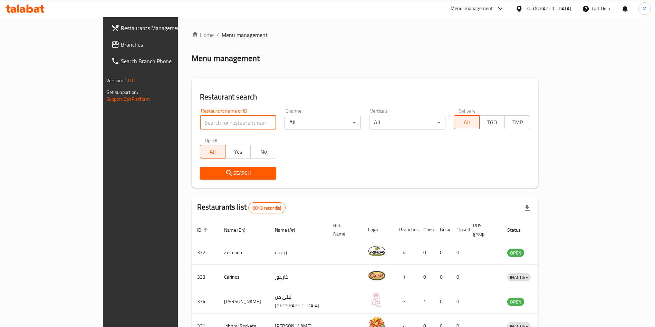
click at [200, 128] on input "search" at bounding box center [238, 123] width 76 height 14
type input "nu asia"
click button "Search" at bounding box center [238, 173] width 76 height 13
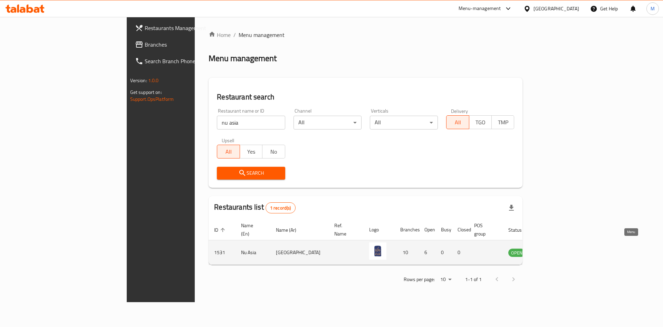
click at [557, 248] on link "enhanced table" at bounding box center [551, 252] width 13 height 8
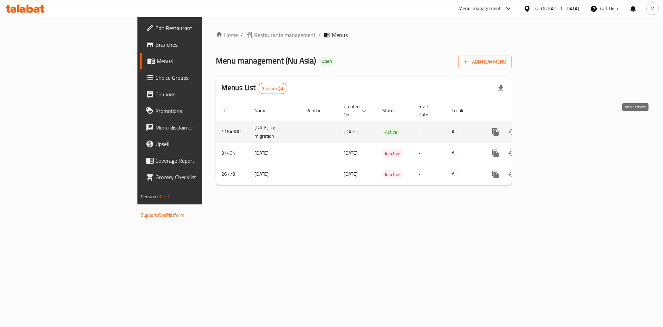
click at [548, 129] on icon "enhanced table" at bounding box center [545, 132] width 6 height 6
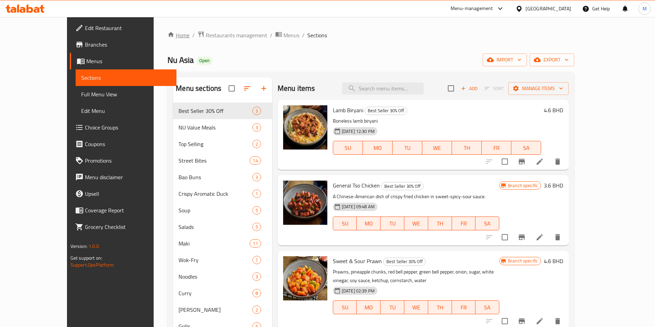
click at [167, 34] on link "Home" at bounding box center [178, 35] width 22 height 8
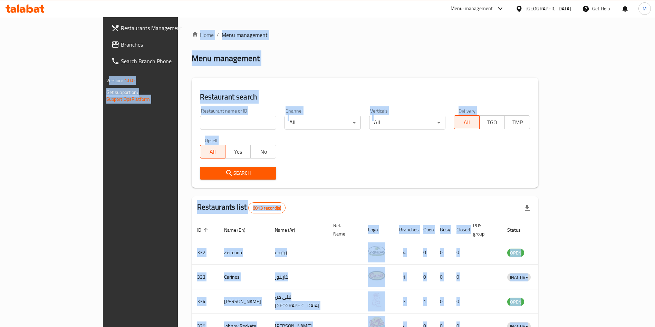
click at [200, 118] on input "search" at bounding box center [238, 123] width 76 height 14
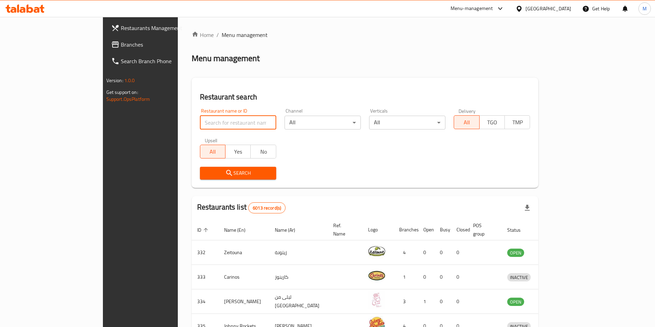
paste input "Verde"
type input "Verde"
click button "Search" at bounding box center [238, 173] width 76 height 13
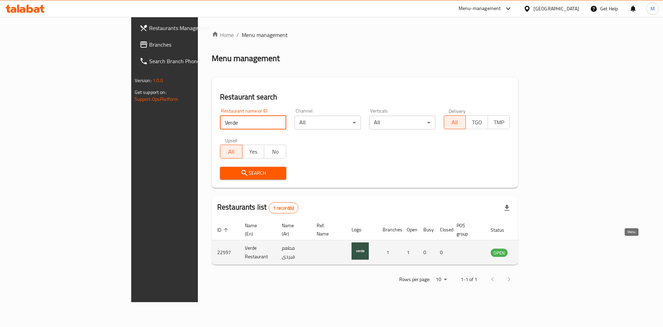
click at [540, 248] on link "enhanced table" at bounding box center [533, 252] width 13 height 8
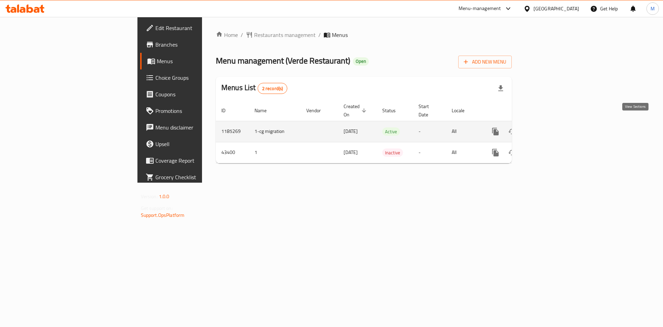
click at [554, 126] on link "enhanced table" at bounding box center [545, 131] width 17 height 17
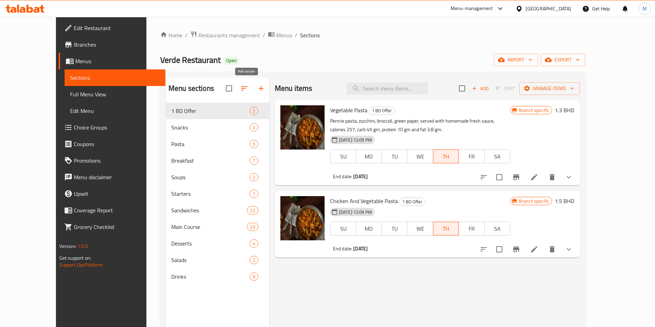
click at [257, 89] on icon "button" at bounding box center [261, 88] width 8 height 8
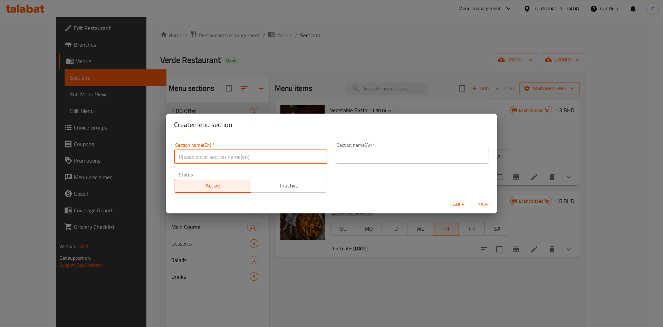
click at [195, 158] on input "text" at bounding box center [250, 157] width 153 height 14
type input "M41"
click at [383, 155] on input "text" at bounding box center [412, 157] width 153 height 14
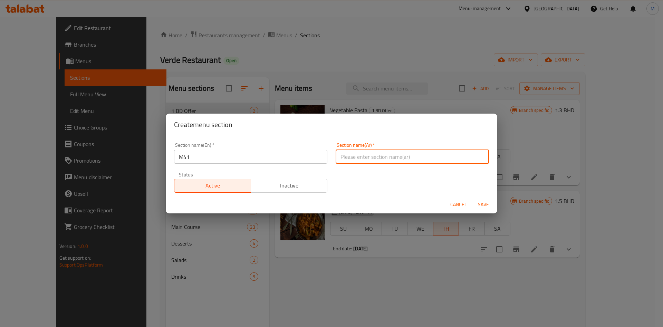
type input "وجبة لشخص واحد"
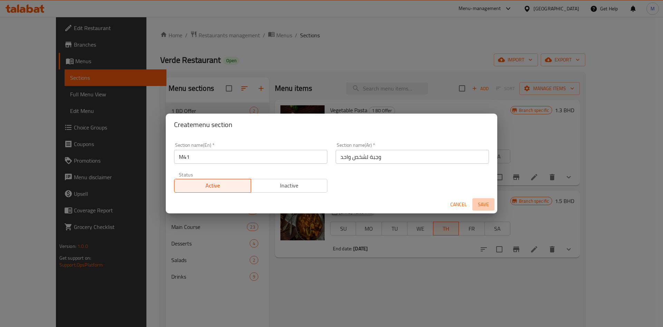
click at [480, 205] on span "Save" at bounding box center [483, 204] width 17 height 9
click at [480, 205] on div at bounding box center [331, 163] width 663 height 327
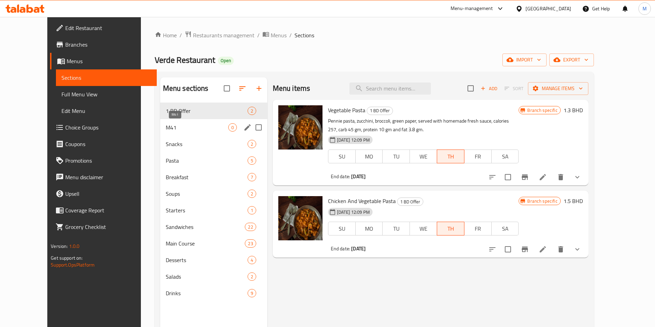
click at [166, 128] on span "M41" at bounding box center [197, 127] width 62 height 8
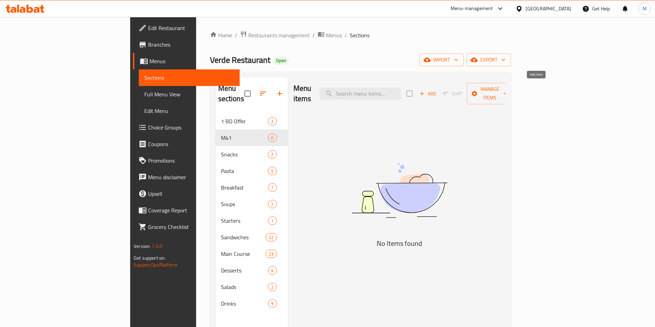
click at [437, 90] on span "Add" at bounding box center [427, 94] width 19 height 8
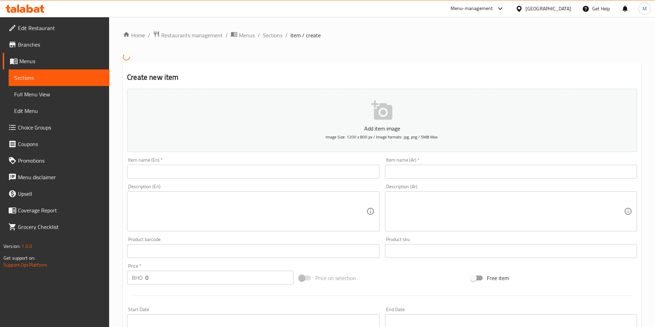
click at [282, 173] on input "text" at bounding box center [253, 172] width 252 height 14
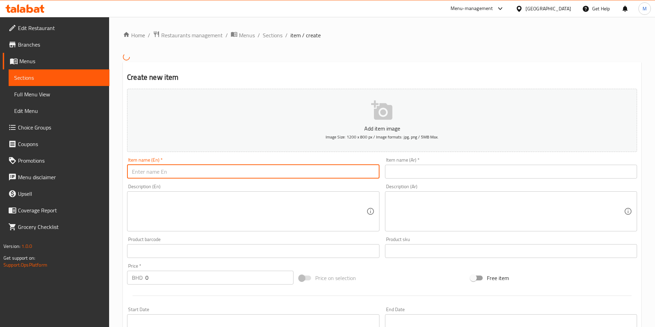
paste input "Spicy Tandoori Chicken + Side + Drink"
type input "Spicy Tandoori Chicken + Side + Drink"
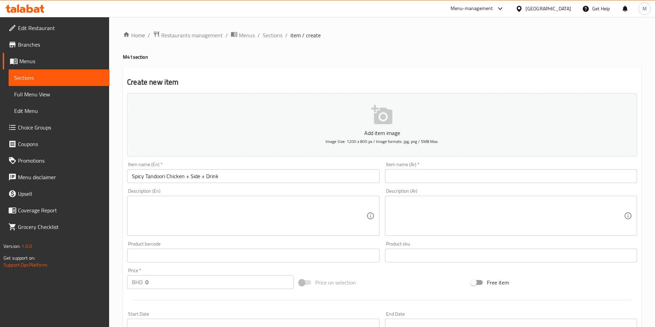
click at [206, 212] on textarea at bounding box center [249, 216] width 234 height 33
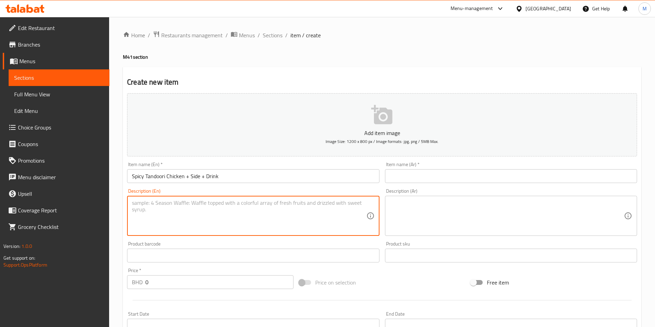
paste textarea "Marinated chicken steak masala and white sour sauce served with mashed potato c…"
type textarea "Marinated chicken steak masala and white sour sauce served with mashed potato c…"
click at [412, 215] on textarea at bounding box center [507, 216] width 234 height 33
paste textarea "شريحة دجاج متبلة بالبهارات وصلصة بيضاء حامضة تقدم مع بطاطس مهروسة. سعرات حرارية…"
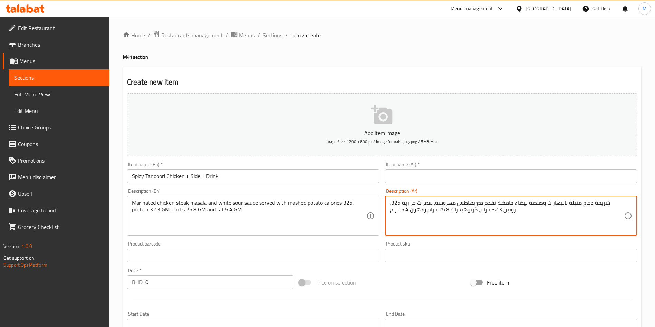
type textarea "شريحة دجاج متبلة بالبهارات وصلصة بيضاء حامضة تقدم مع بطاطس مهروسة. سعرات حرارية…"
click at [272, 179] on input "Spicy Tandoori Chicken + Side + Drink" at bounding box center [253, 176] width 252 height 14
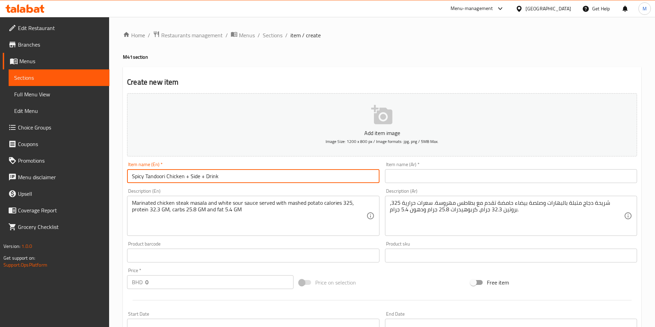
click at [272, 179] on input "Spicy Tandoori Chicken + Side + Drink" at bounding box center [253, 176] width 252 height 14
click at [295, 126] on button "Add item image Image Size: 1200 x 800 px / Image formats: jpg, png / 5MB Max." at bounding box center [382, 124] width 510 height 63
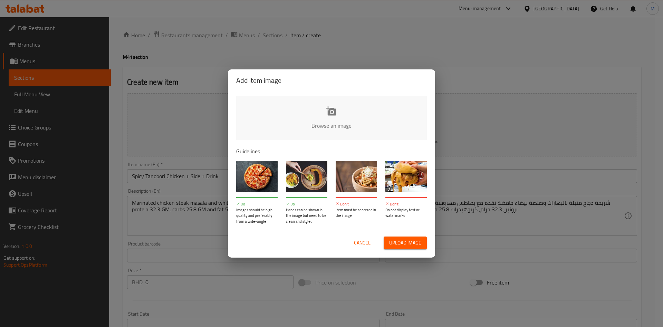
click at [365, 245] on span "Cancel" at bounding box center [362, 243] width 17 height 9
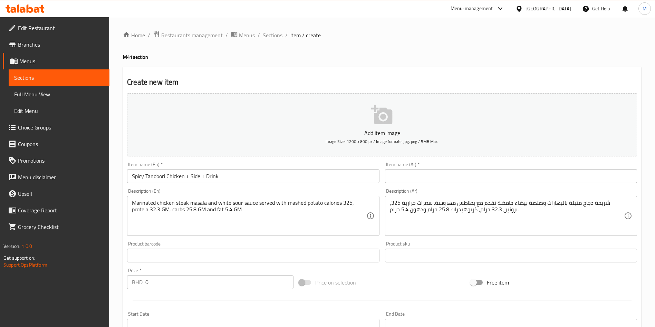
click at [414, 175] on input "text" at bounding box center [511, 176] width 252 height 14
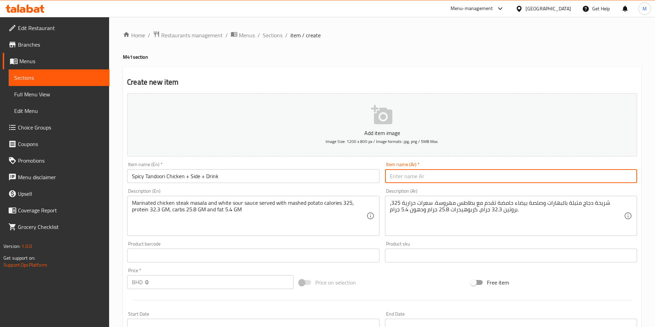
paste input "دجاج تندوري حار + طبق جانبي + مشروب"
type input "دجاج تندوري حار + طبق جانبي + مشروب"
click at [163, 283] on input "0" at bounding box center [219, 282] width 148 height 14
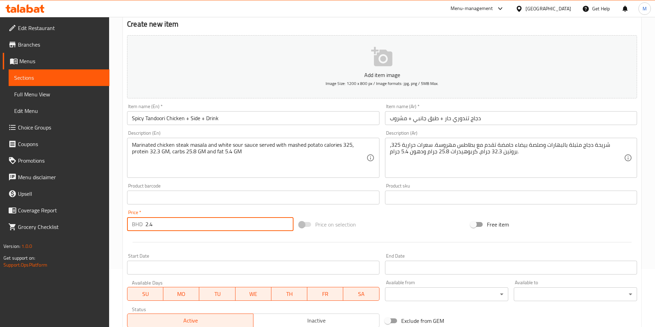
scroll to position [161, 0]
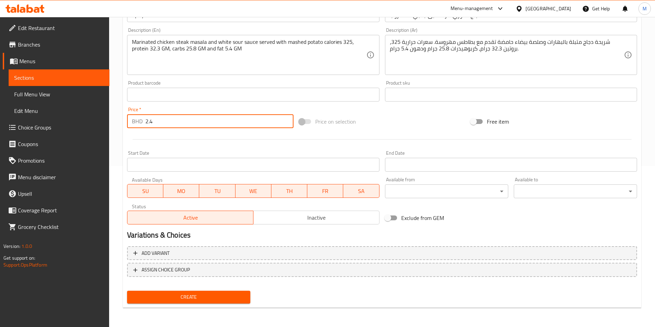
type input "2.4"
click at [201, 295] on span "Create" at bounding box center [189, 297] width 112 height 9
click at [201, 295] on div at bounding box center [327, 163] width 655 height 327
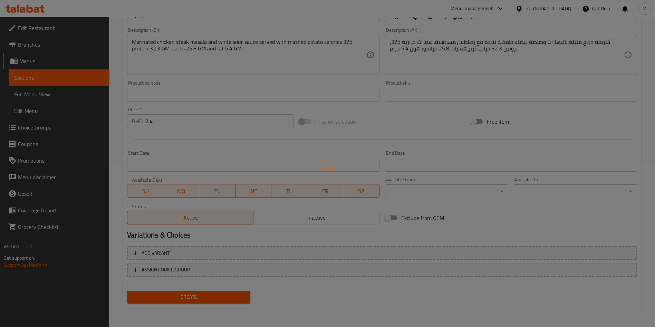
type input "0"
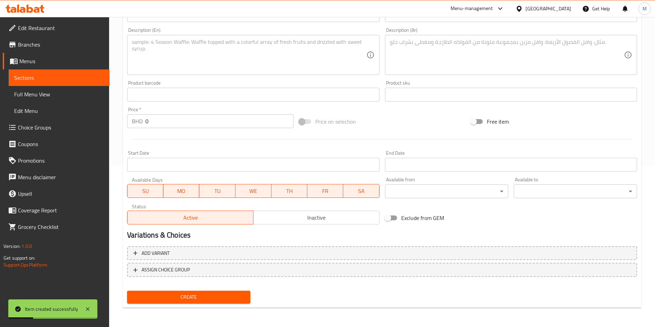
scroll to position [0, 0]
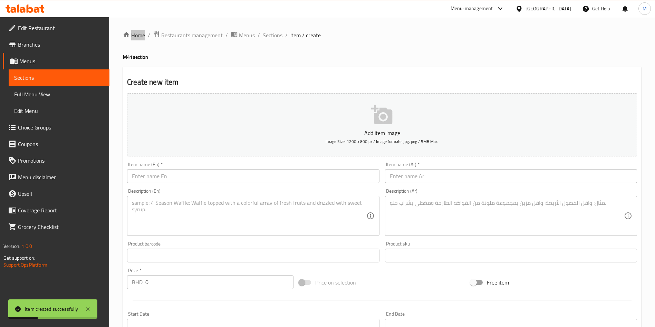
click at [146, 174] on input "text" at bounding box center [253, 176] width 252 height 14
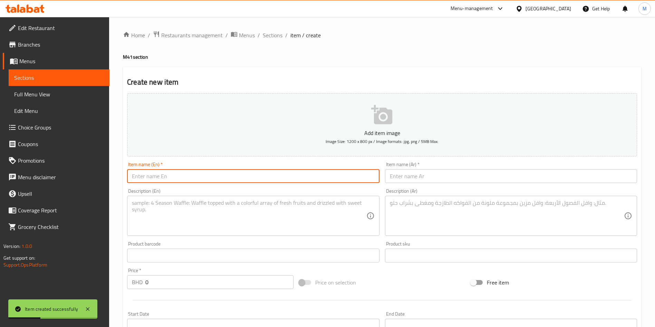
click at [146, 174] on input "text" at bounding box center [253, 176] width 252 height 14
paste input "Beef Stroganoff + Side + Drink"
type input "Beef Stroganoff + Side + Drink"
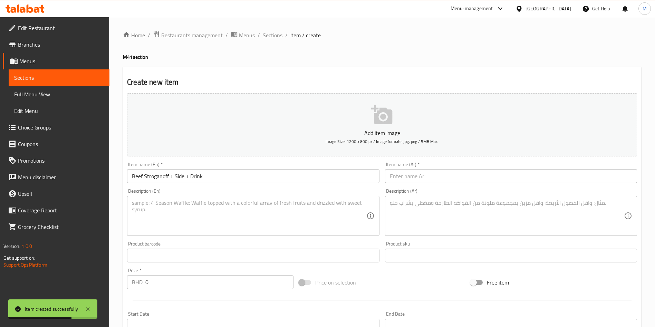
click at [180, 241] on div "Product barcode Product barcode" at bounding box center [253, 252] width 258 height 27
click at [187, 207] on textarea at bounding box center [249, 216] width 234 height 33
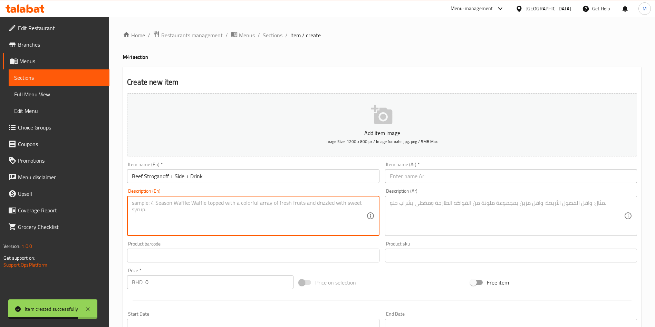
paste textarea "Shredded Beef With Brown Mushroom Sauce Served With Steam Rice and Steam Vegeta…"
type textarea "Shredded Beef With Brown Mushroom Sauce Served With Steam Rice and Steam Vegeta…"
click at [456, 221] on textarea at bounding box center [507, 216] width 234 height 33
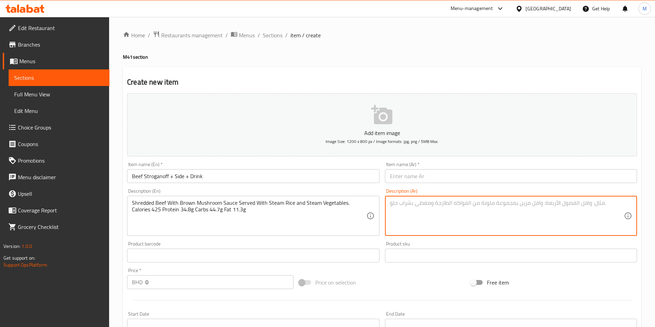
paste textarea "لحم بقري مبشور مع صلصة الفطر البني، يُقدم مع أرز مطهو على البخار وخضراوات مطهوة…"
type textarea "لحم بقري مبشور مع صلصة الفطر البني، يُقدم مع أرز مطهو على البخار وخضراوات مطهوة…"
click at [256, 176] on input "Beef Stroganoff + Side + Drink" at bounding box center [253, 176] width 252 height 14
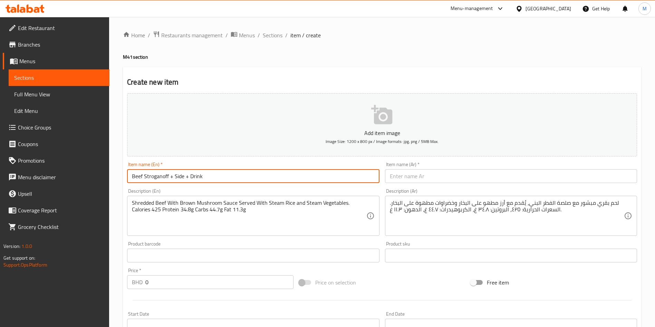
click at [256, 176] on input "Beef Stroganoff + Side + Drink" at bounding box center [253, 176] width 252 height 14
click at [408, 166] on div "Item name (Ar)   * Item name (Ar) *" at bounding box center [511, 172] width 252 height 21
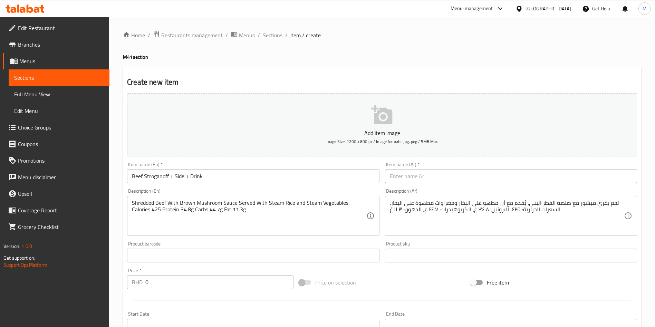
click at [407, 170] on input "text" at bounding box center [511, 176] width 252 height 14
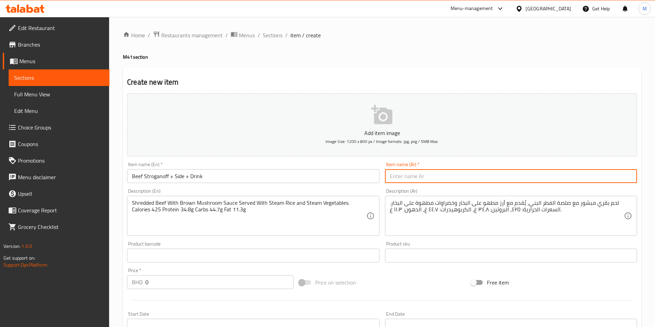
click at [407, 170] on input "text" at bounding box center [511, 176] width 252 height 14
paste input "ستروجانوف لحم بقري + طبق جانبي + مشروب"
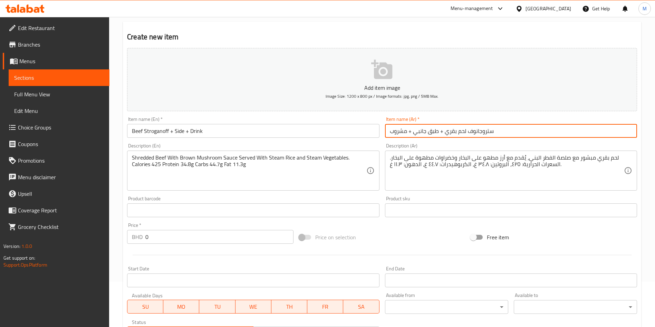
scroll to position [104, 0]
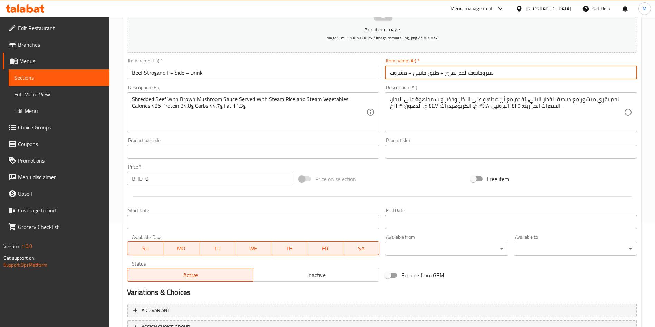
type input "ستروجانوف لحم بقري + طبق جانبي + مشروب"
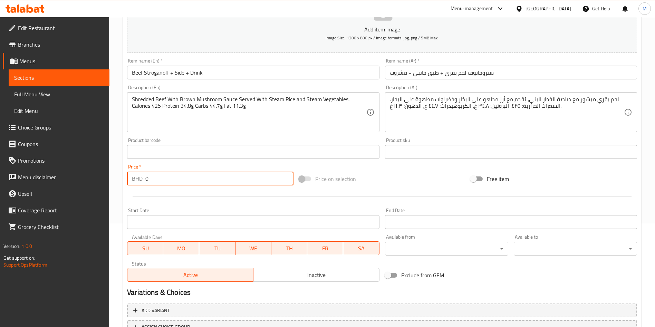
click at [184, 175] on input "0" at bounding box center [219, 179] width 148 height 14
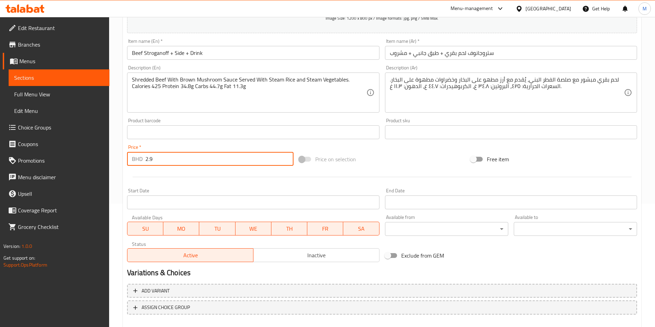
scroll to position [161, 0]
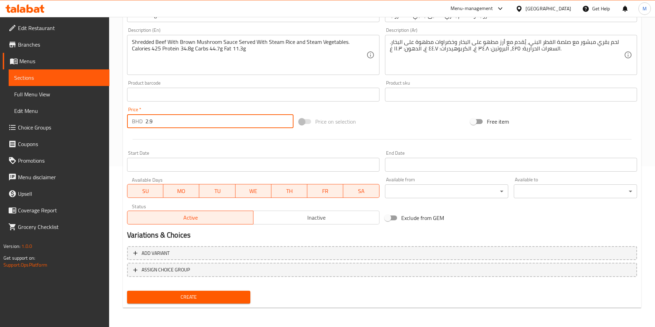
type input "2.9"
click at [210, 298] on span "Create" at bounding box center [189, 297] width 112 height 9
click at [210, 298] on div at bounding box center [327, 163] width 655 height 327
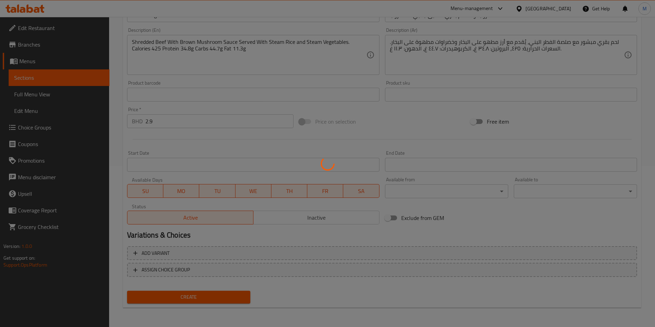
type input "0"
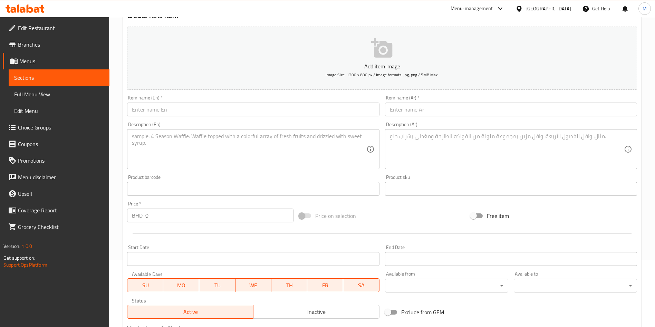
scroll to position [0, 0]
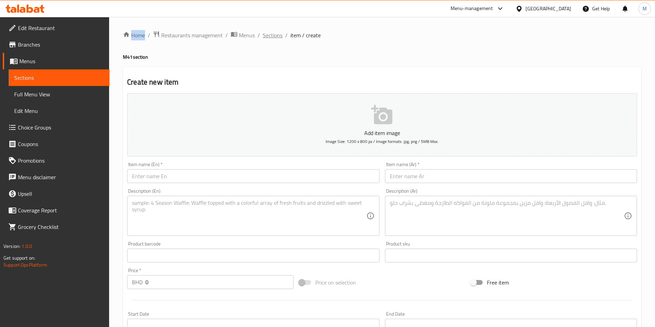
click at [274, 34] on span "Sections" at bounding box center [273, 35] width 20 height 8
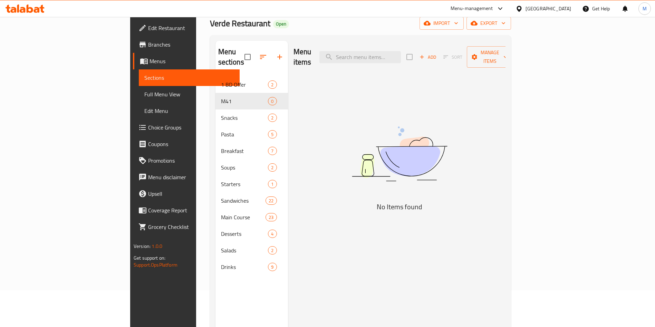
scroll to position [97, 0]
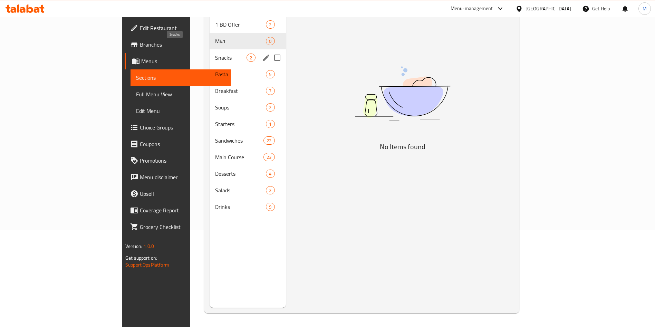
click at [215, 54] on span "Snacks" at bounding box center [230, 58] width 31 height 8
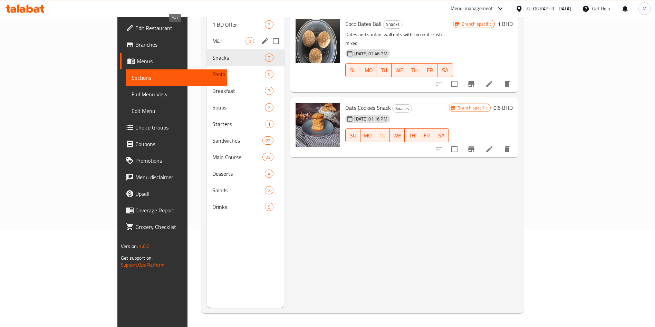
click at [212, 37] on span "M41" at bounding box center [228, 41] width 33 height 8
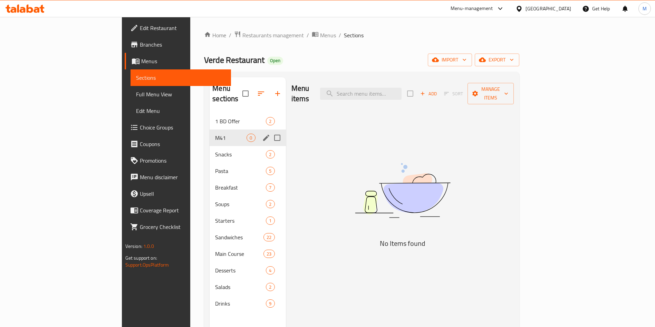
click at [215, 150] on span "Snacks" at bounding box center [240, 154] width 51 height 8
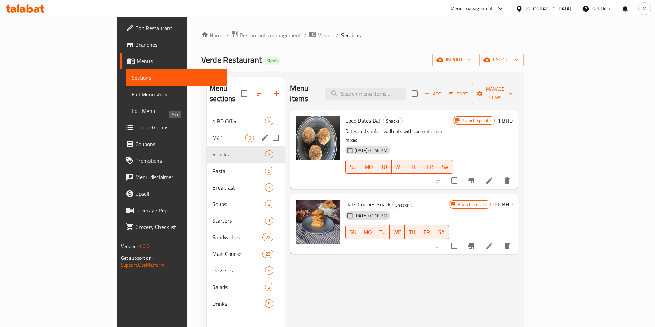
click at [212, 134] on span "M41" at bounding box center [228, 138] width 33 height 8
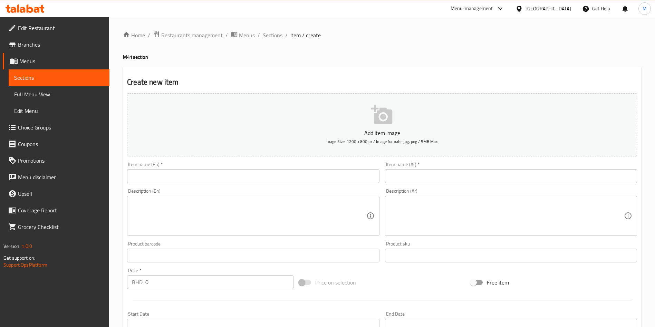
click at [48, 126] on span "Choice Groups" at bounding box center [61, 127] width 86 height 8
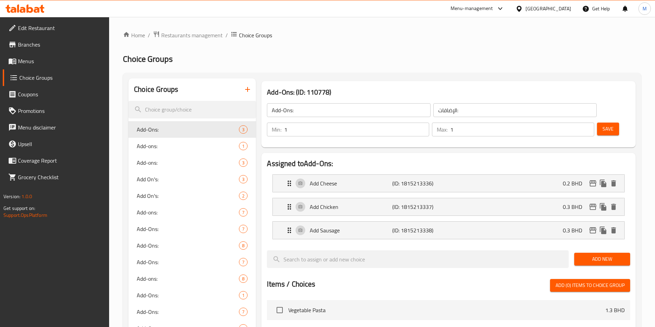
click at [177, 108] on input "search" at bounding box center [191, 110] width 127 height 18
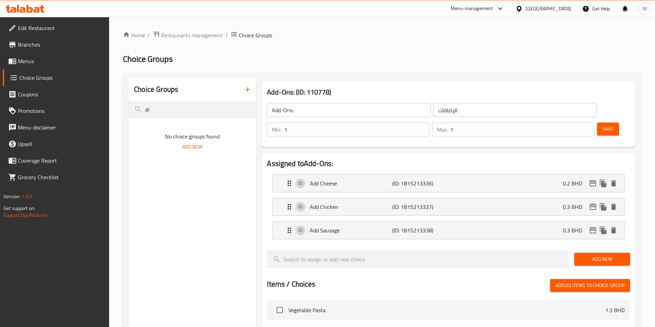
type input "dr"
click at [242, 90] on button "button" at bounding box center [247, 89] width 17 height 17
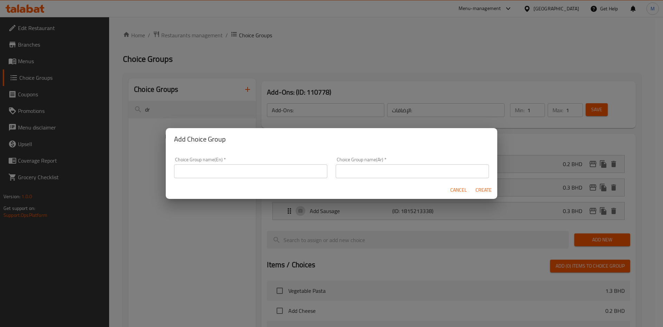
click at [251, 171] on input "text" at bounding box center [250, 171] width 153 height 14
paste input "Your Choice Of Drink:"
type input "Your Choice Of Drink:"
click at [429, 171] on input "text" at bounding box center [412, 171] width 153 height 14
type input "اختيارك من المشروب"
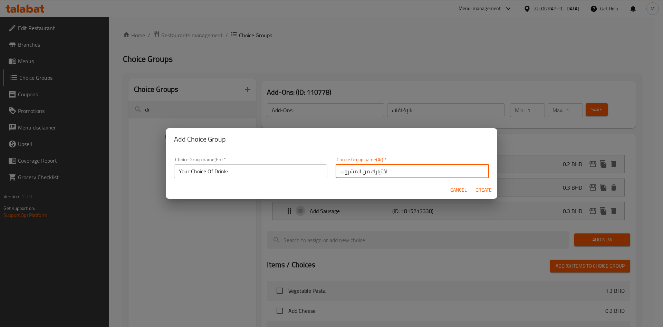
click at [487, 189] on span "Create" at bounding box center [483, 190] width 17 height 9
type input "Your Choice Of Drink:"
type input "اختيارك من المشروب"
type input "0"
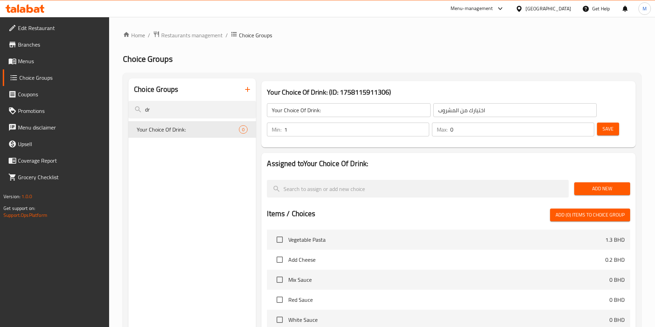
type input "1"
click at [429, 123] on input "1" at bounding box center [356, 130] width 145 height 14
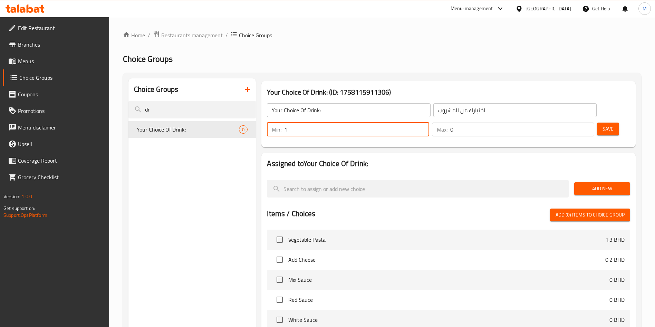
click at [571, 123] on input "0" at bounding box center [522, 130] width 144 height 14
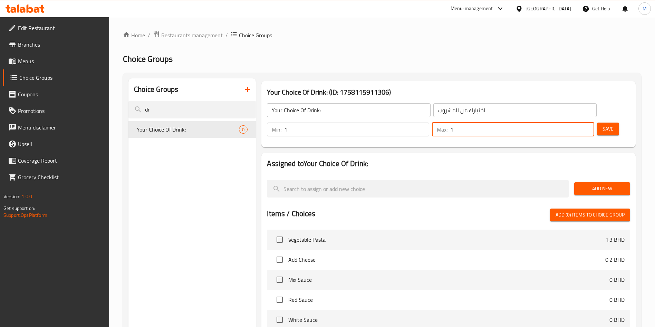
type input "1"
click at [576, 123] on input "1" at bounding box center [522, 130] width 144 height 14
click at [595, 184] on span "Add New" at bounding box center [602, 188] width 45 height 9
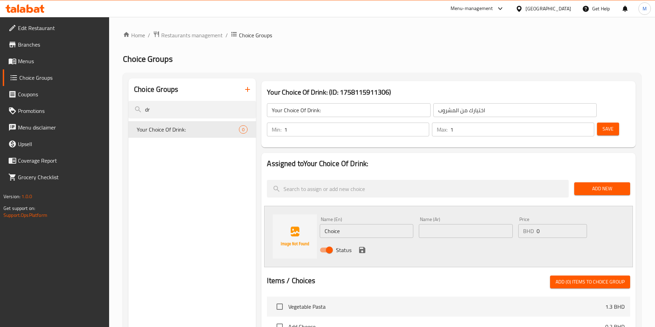
click at [405, 217] on div "Name (En) Choice Name (En)" at bounding box center [367, 227] width 94 height 21
click at [381, 224] on input "Choice" at bounding box center [367, 231] width 94 height 14
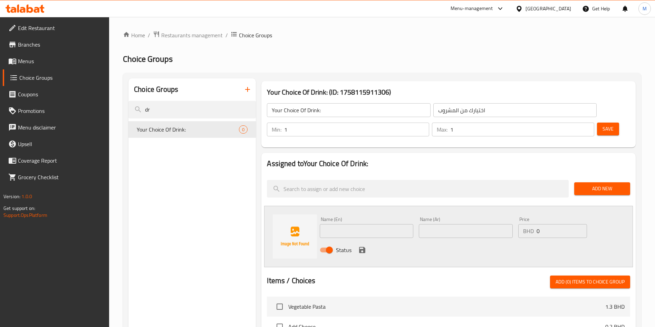
click at [364, 224] on input "text" at bounding box center [367, 231] width 94 height 14
paste input "Kinza Diet Cola"
type input "Kinza Diet Cola"
click at [463, 224] on input "text" at bounding box center [466, 231] width 94 height 14
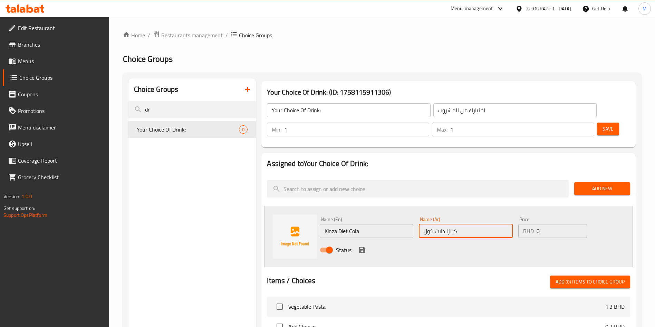
type input "كينزا دايت كولا"
click at [363, 246] on icon "save" at bounding box center [362, 250] width 8 height 8
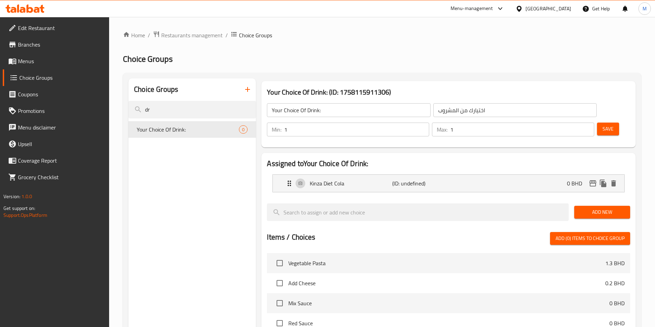
click at [601, 206] on button "Add New" at bounding box center [602, 212] width 56 height 13
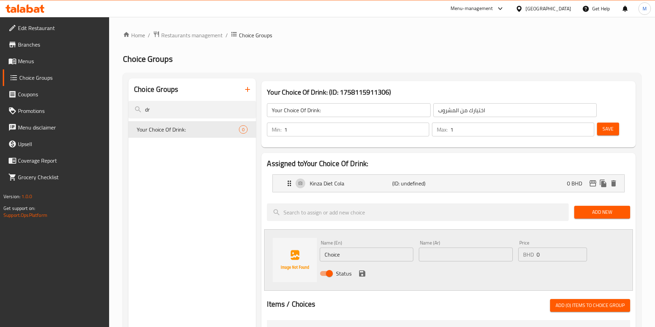
click at [369, 248] on input "Choice" at bounding box center [367, 255] width 94 height 14
click at [380, 248] on input "text" at bounding box center [367, 255] width 94 height 14
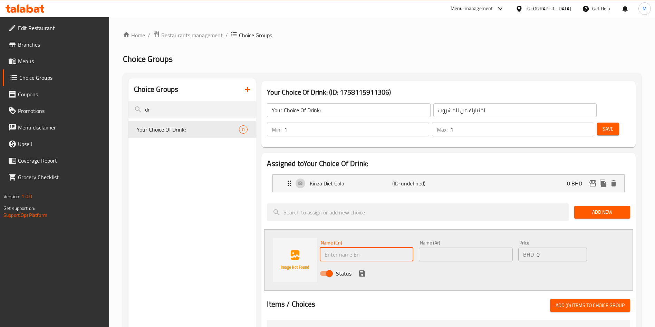
paste input "Kinza Diet Citrus"
type input "Kinza Diet Citrus"
click at [469, 248] on input "text" at bounding box center [466, 255] width 94 height 14
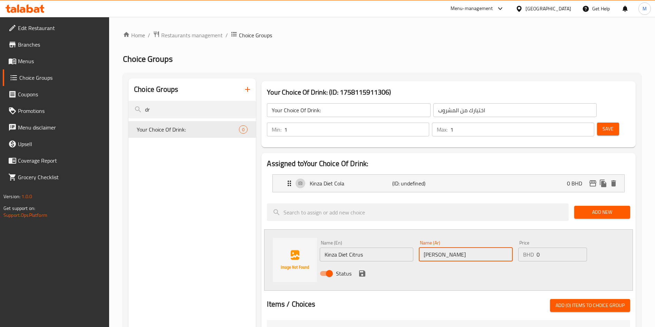
type input "كينزا دايت سترس"
click at [365, 269] on icon "save" at bounding box center [362, 273] width 8 height 8
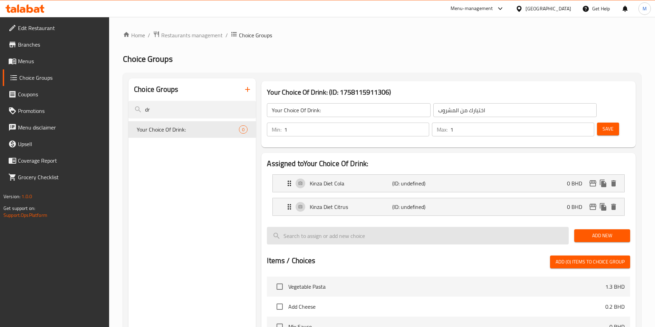
click at [567, 227] on input "search" at bounding box center [418, 236] width 302 height 18
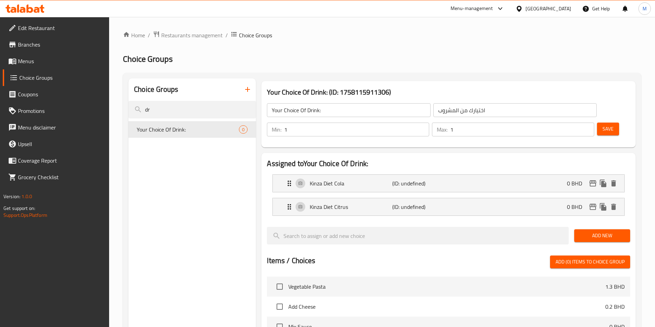
click at [573, 224] on div "Add New" at bounding box center [601, 235] width 61 height 23
click at [578, 229] on button "Add New" at bounding box center [602, 235] width 56 height 13
click at [597, 231] on span "Add New" at bounding box center [602, 235] width 45 height 9
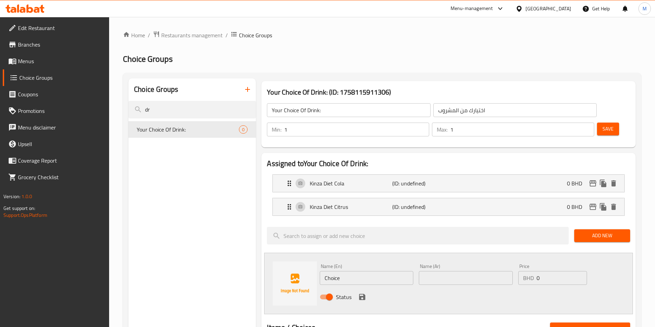
click at [448, 271] on input "text" at bounding box center [466, 278] width 94 height 14
type input "ك"
type input "مياه"
click at [360, 271] on input "Choice" at bounding box center [367, 278] width 94 height 14
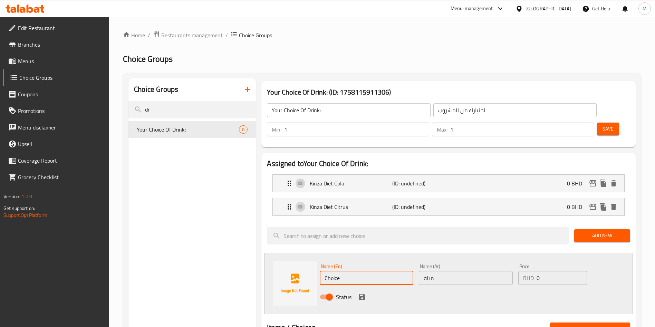
click at [360, 271] on input "Choice" at bounding box center [367, 278] width 94 height 14
paste input "Water"
type input "Water"
click at [361, 294] on icon "save" at bounding box center [362, 297] width 6 height 6
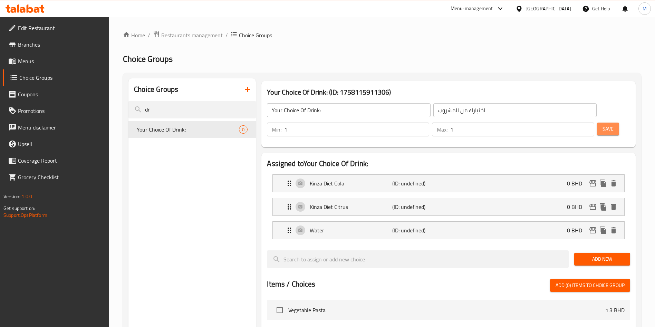
click at [603, 125] on span "Save" at bounding box center [608, 129] width 11 height 9
click at [598, 107] on div at bounding box center [327, 163] width 655 height 327
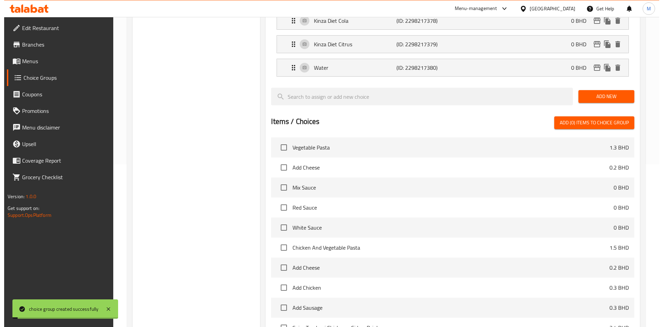
scroll to position [223, 0]
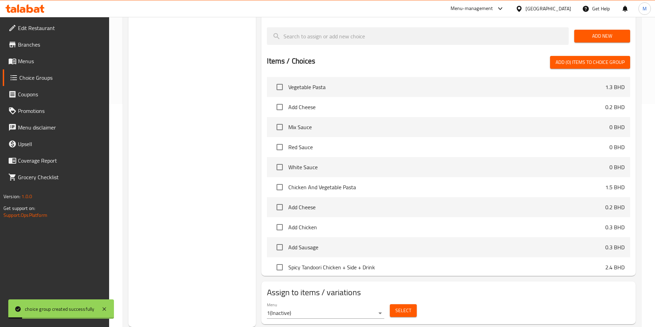
click at [395, 304] on button "Select" at bounding box center [403, 310] width 27 height 13
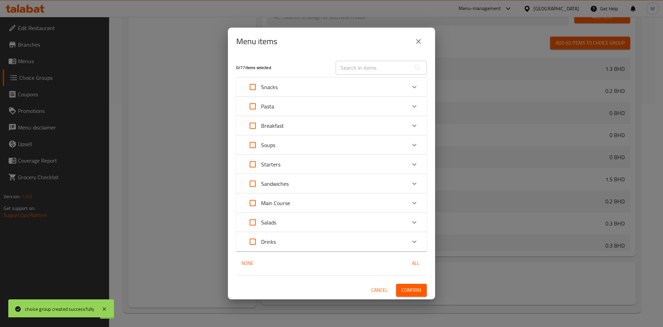
click at [419, 42] on icon "close" at bounding box center [418, 41] width 5 height 5
click at [419, 42] on div "Items / Choices Add (0) items to choice group" at bounding box center [448, 43] width 363 height 13
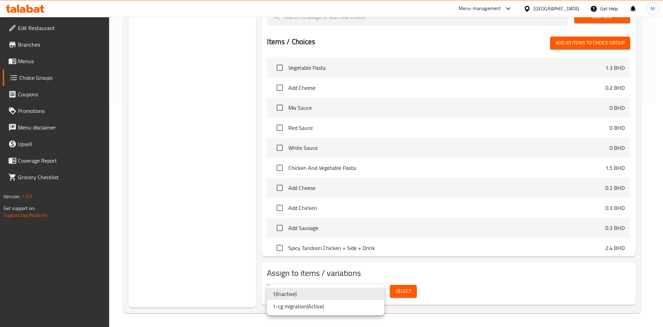
click at [303, 303] on li "1-cg migration ( Active )" at bounding box center [325, 306] width 117 height 12
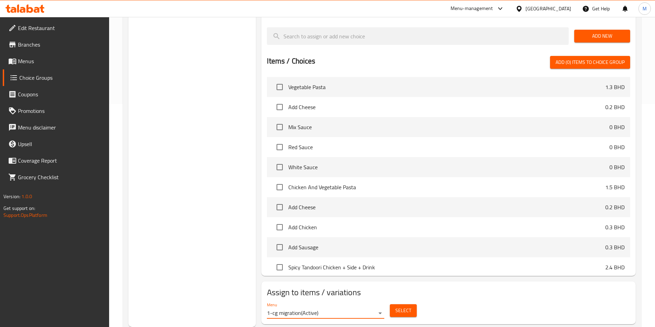
click at [411, 306] on span "Select" at bounding box center [403, 310] width 16 height 9
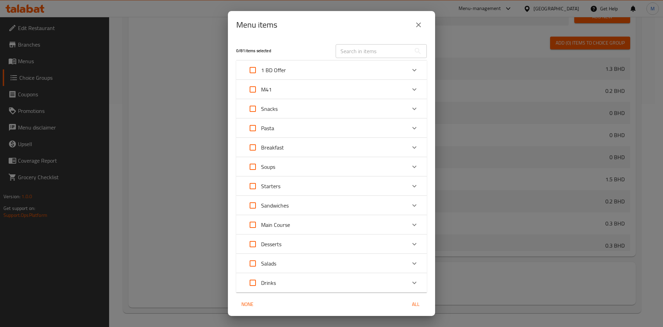
click at [315, 89] on div "M41" at bounding box center [325, 89] width 162 height 17
click at [312, 93] on div "M41" at bounding box center [325, 89] width 162 height 17
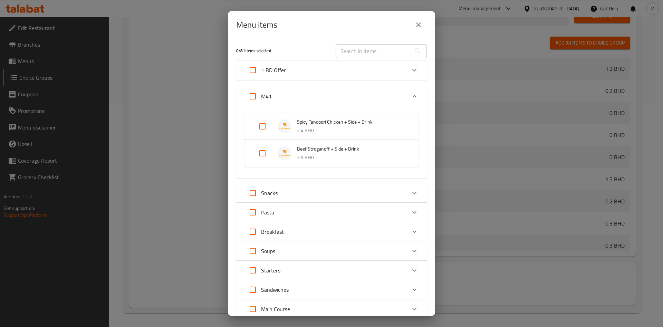
click at [265, 127] on input "Expand" at bounding box center [262, 126] width 17 height 17
checkbox input "true"
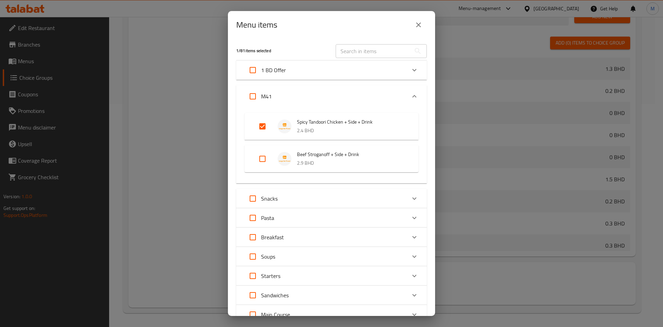
click at [262, 156] on input "Expand" at bounding box center [262, 159] width 17 height 17
checkbox input "false"
click at [263, 162] on input "Expand" at bounding box center [262, 159] width 17 height 17
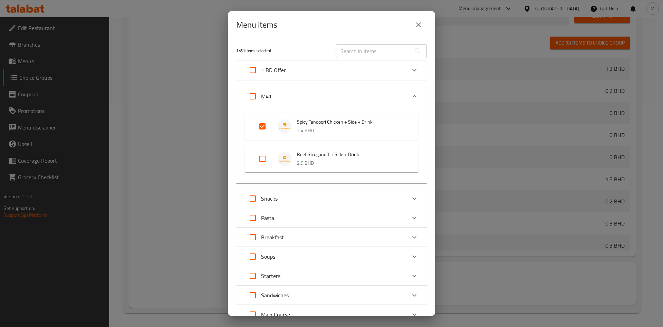
checkbox input "true"
click at [263, 162] on input "Expand" at bounding box center [262, 159] width 17 height 17
checkbox input "false"
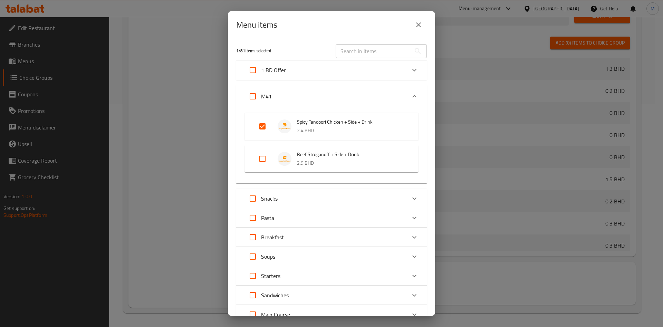
click at [263, 162] on input "Expand" at bounding box center [262, 159] width 17 height 17
checkbox input "false"
click at [263, 159] on input "Expand" at bounding box center [262, 159] width 17 height 17
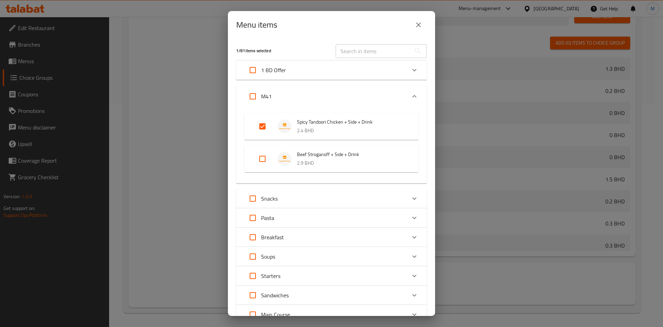
checkbox input "true"
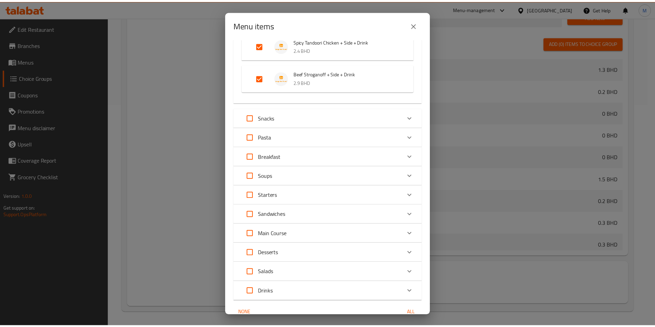
scroll to position [114, 0]
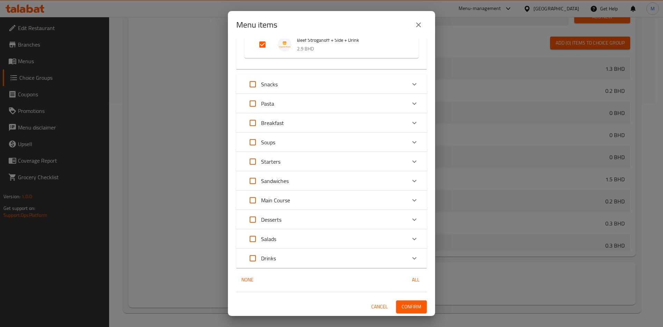
click at [417, 305] on button "Confirm" at bounding box center [411, 306] width 31 height 13
click at [417, 305] on div at bounding box center [331, 163] width 663 height 327
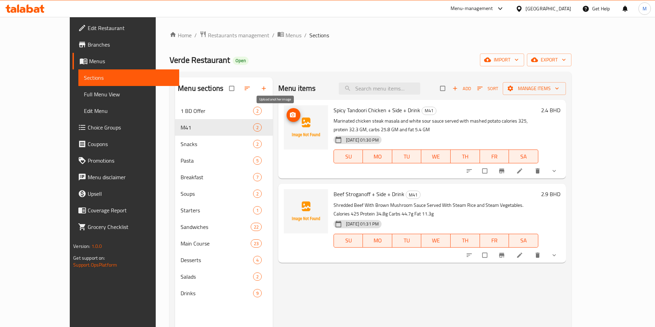
click at [289, 115] on icon "upload picture" at bounding box center [292, 115] width 7 height 7
click at [284, 195] on img at bounding box center [306, 211] width 44 height 44
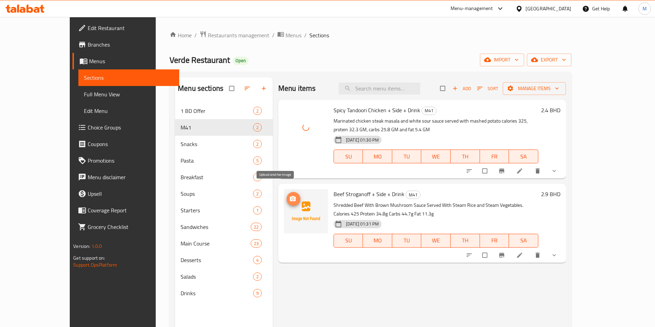
click at [287, 195] on span "upload picture" at bounding box center [294, 198] width 14 height 7
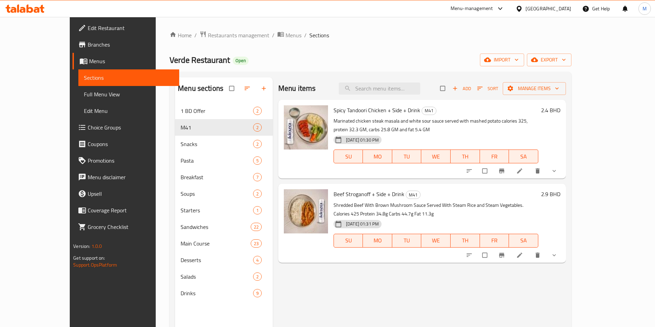
click at [530, 165] on li at bounding box center [520, 170] width 19 height 11
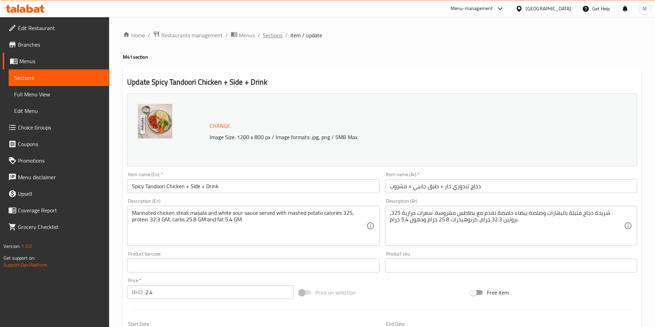
click at [273, 32] on span "Sections" at bounding box center [273, 35] width 20 height 8
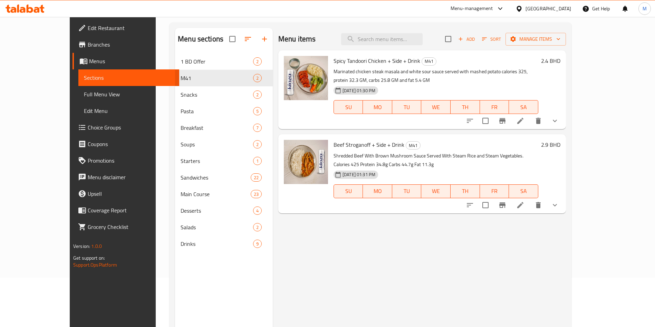
scroll to position [97, 0]
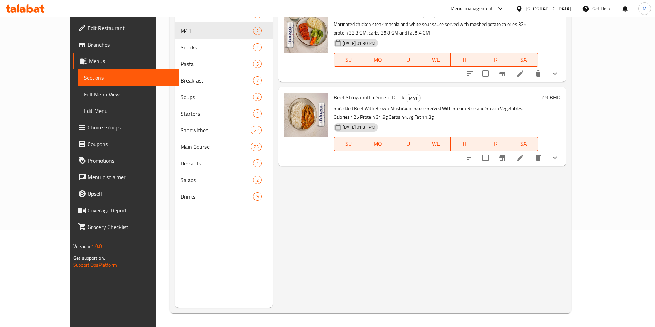
click at [530, 152] on li at bounding box center [520, 158] width 19 height 12
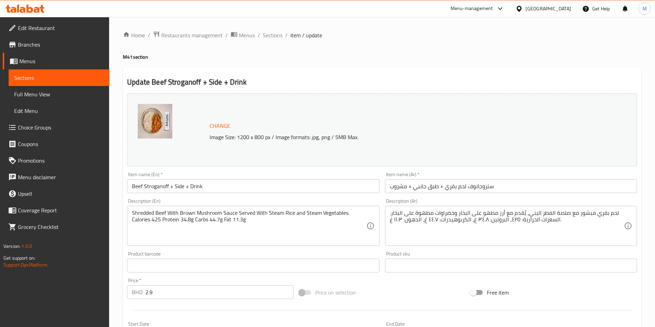
click at [29, 48] on span "Branches" at bounding box center [61, 44] width 86 height 8
